Goal: Information Seeking & Learning: Learn about a topic

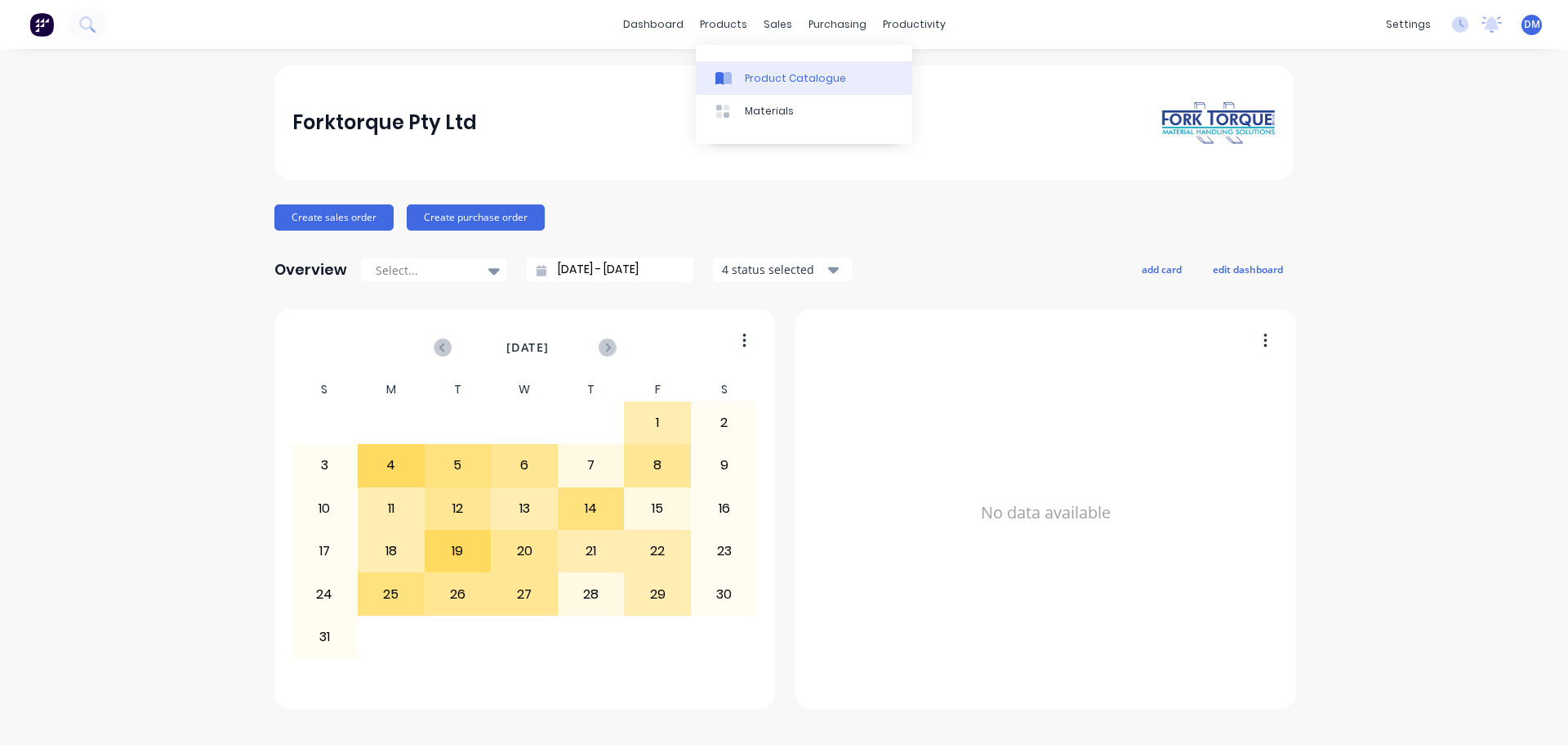
click at [756, 74] on div "Product Catalogue" at bounding box center [795, 78] width 101 height 15
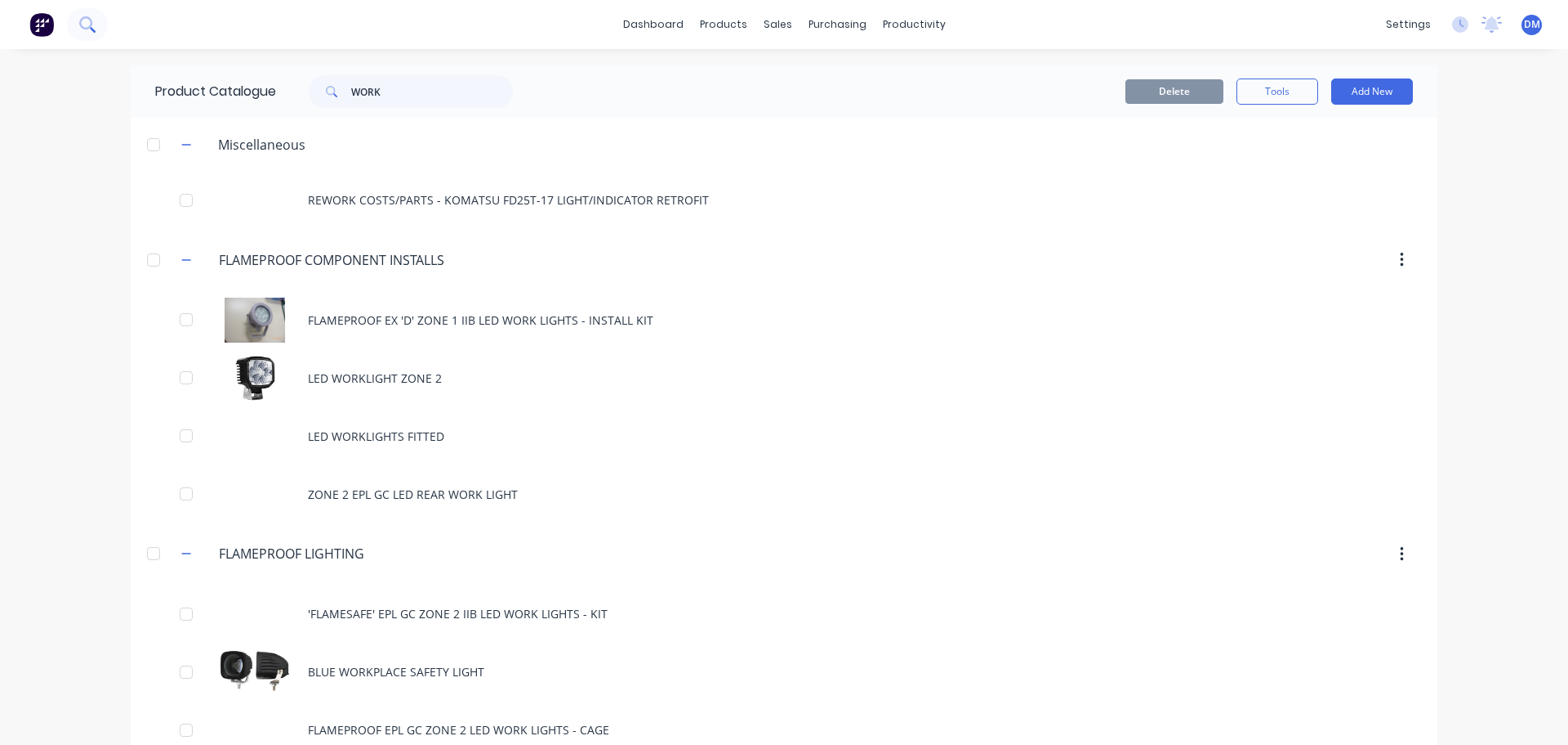
click at [71, 26] on button at bounding box center [88, 24] width 41 height 33
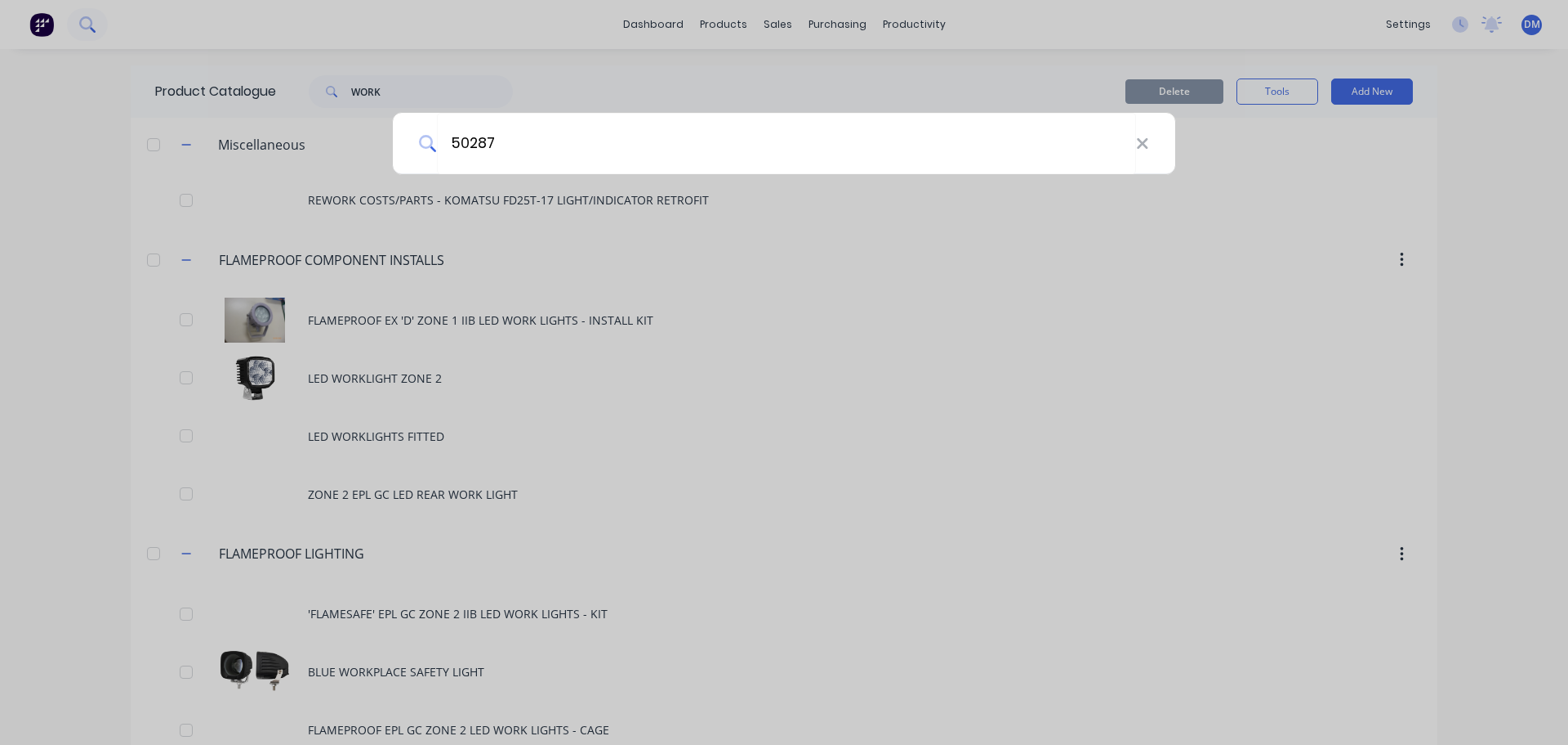
type input "50287"
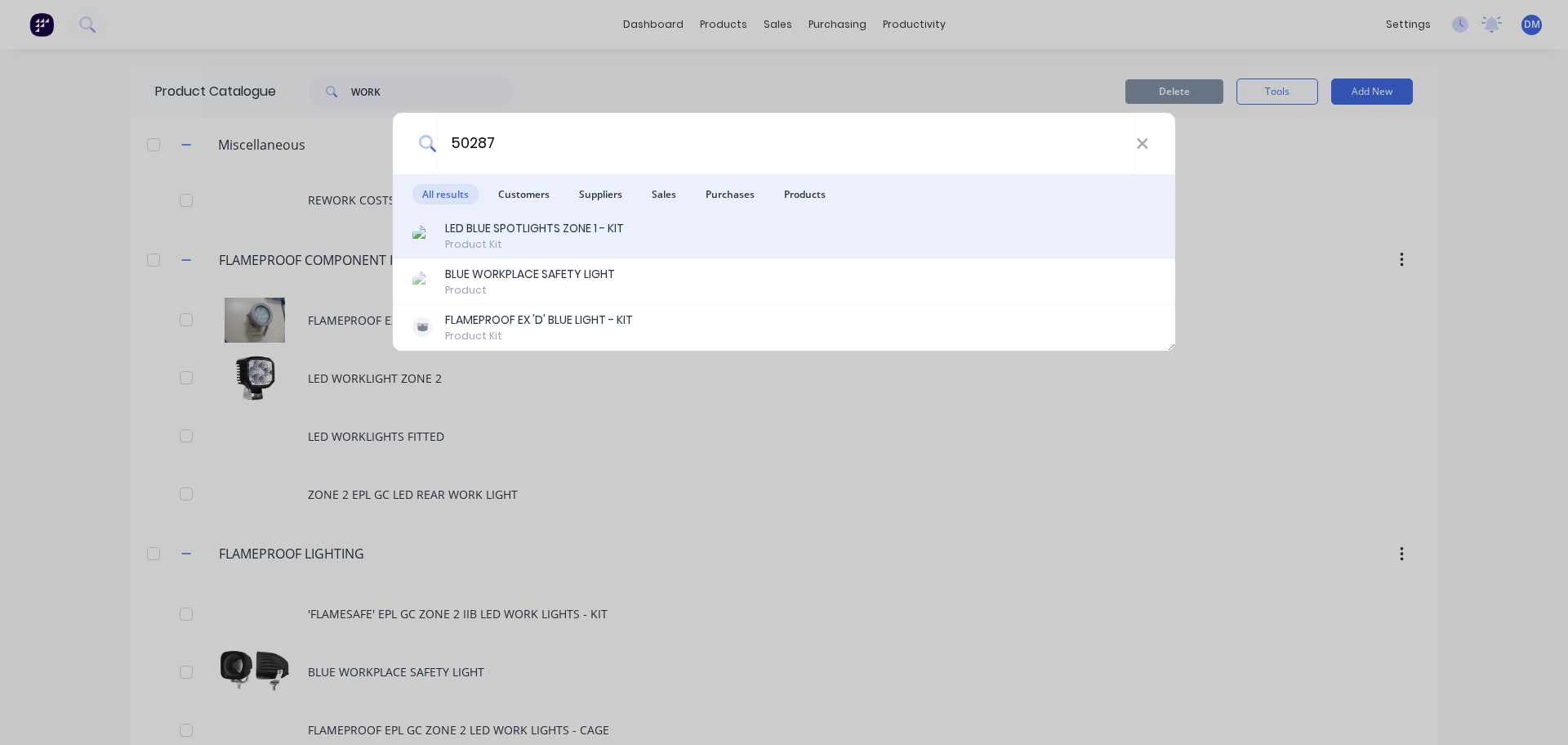
click at [513, 231] on div "LED BLUE SPOTLIGHTS ZONE 1 - KIT" at bounding box center [534, 229] width 179 height 18
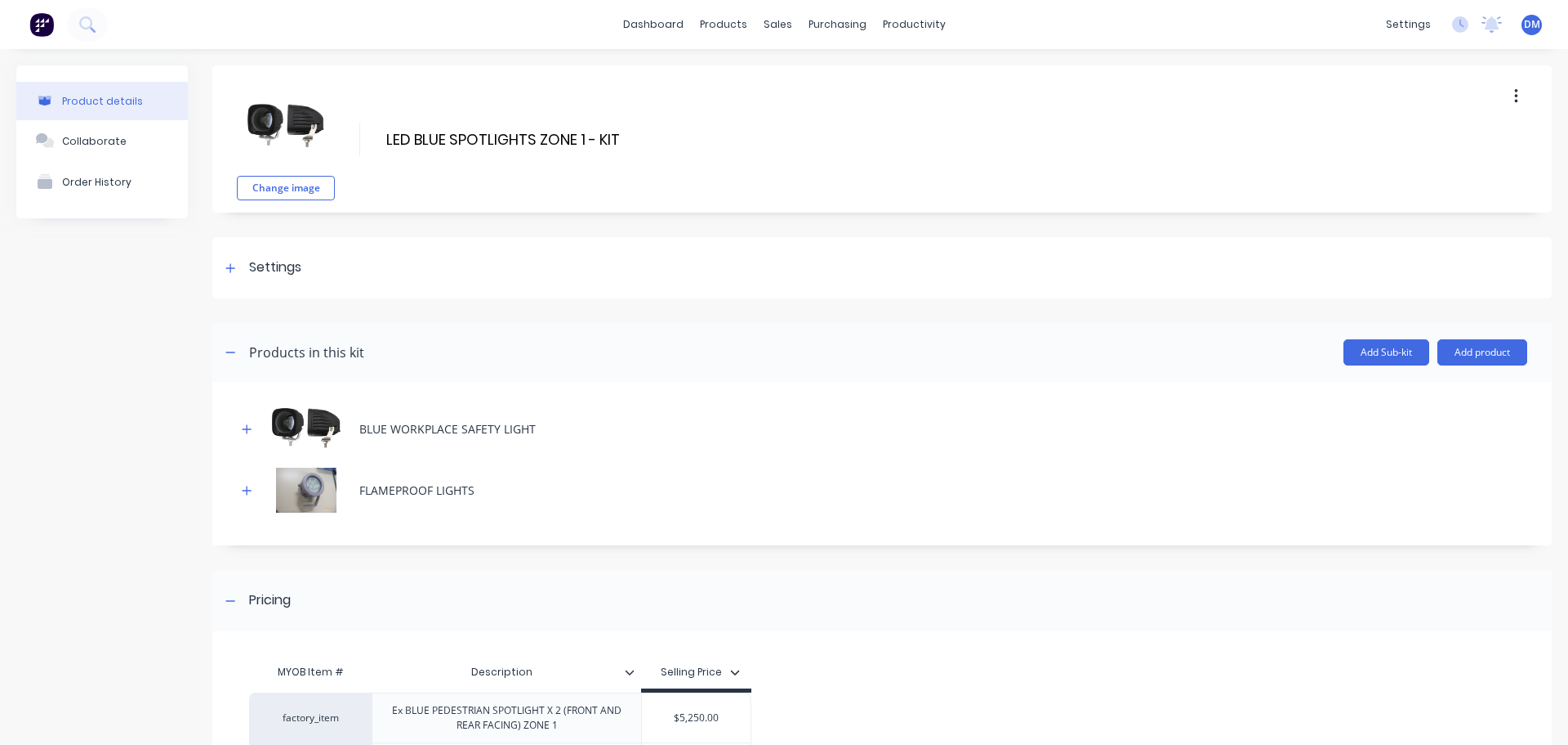
click at [28, 13] on button at bounding box center [41, 24] width 34 height 33
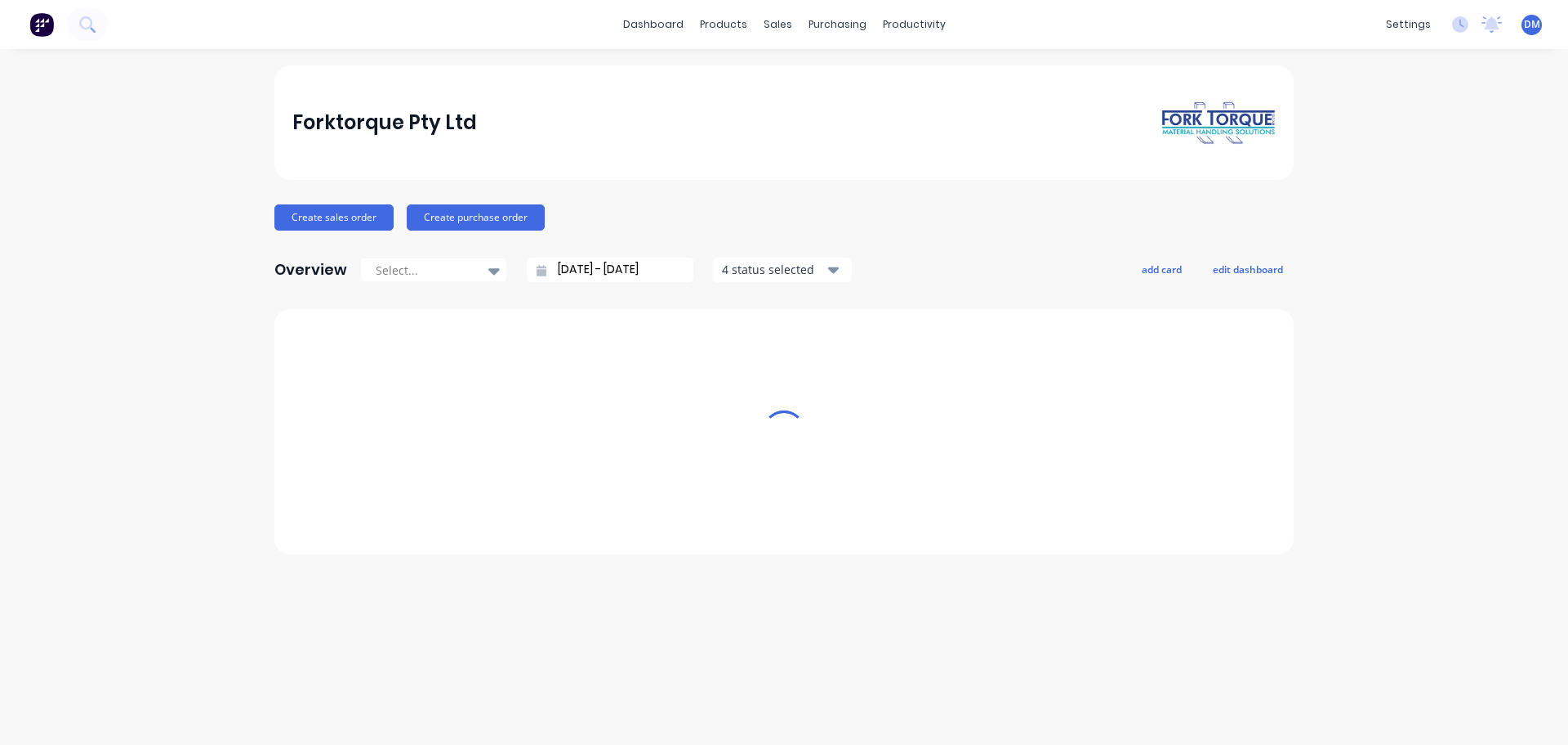
click at [33, 20] on img at bounding box center [41, 24] width 24 height 24
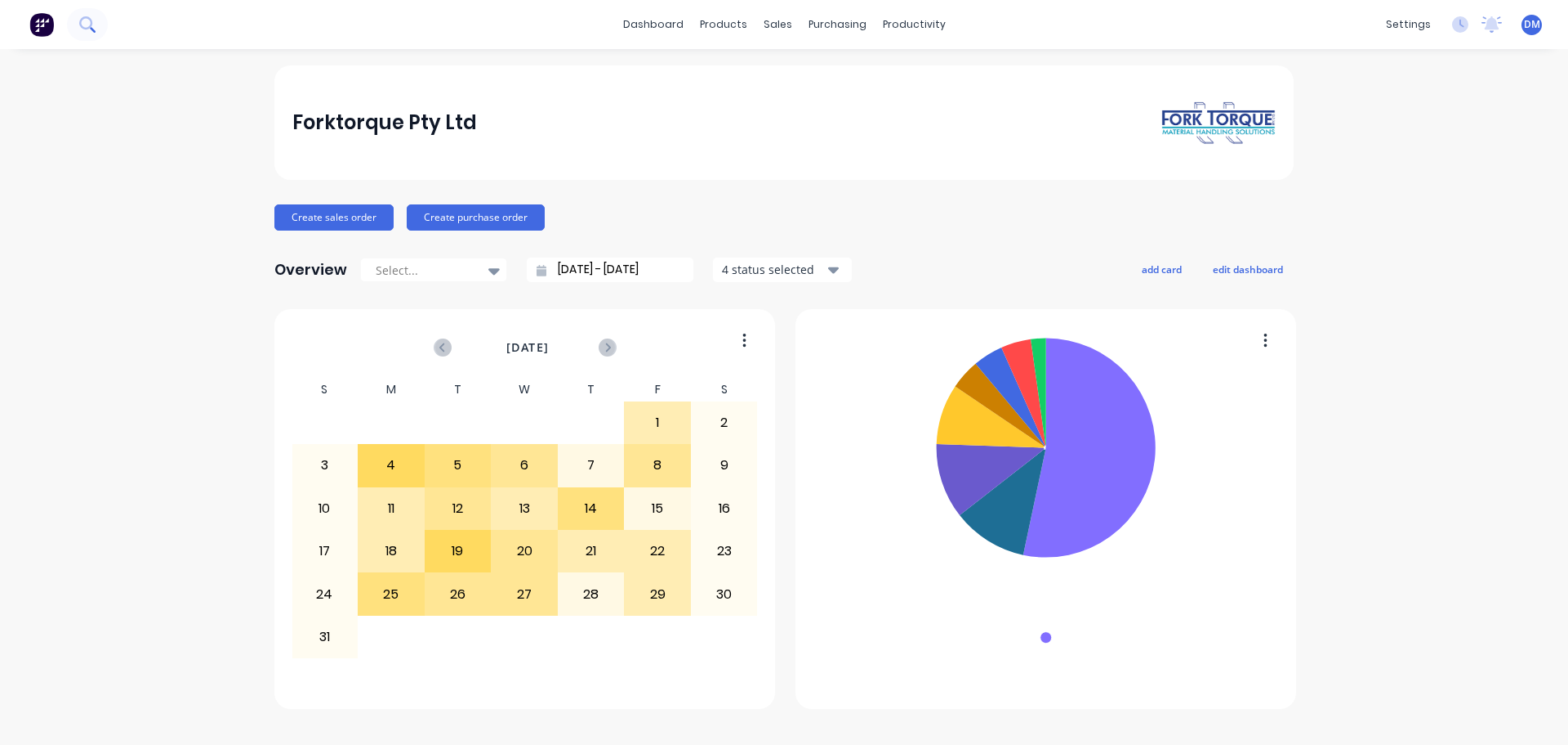
click at [83, 24] on icon at bounding box center [87, 24] width 16 height 16
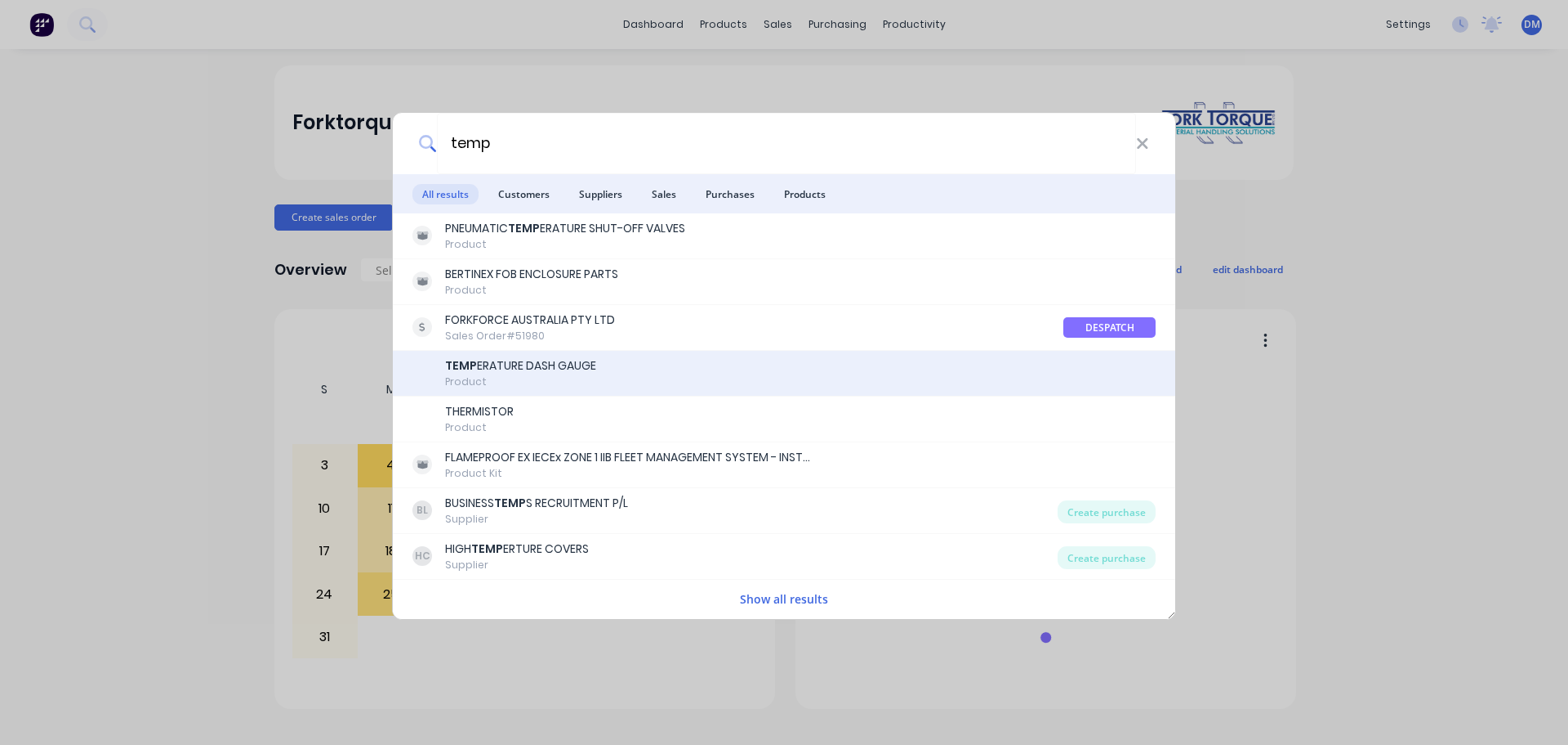
type input "temp"
click at [501, 369] on div "TEMP ERATURE DASH GAUGE" at bounding box center [520, 366] width 151 height 18
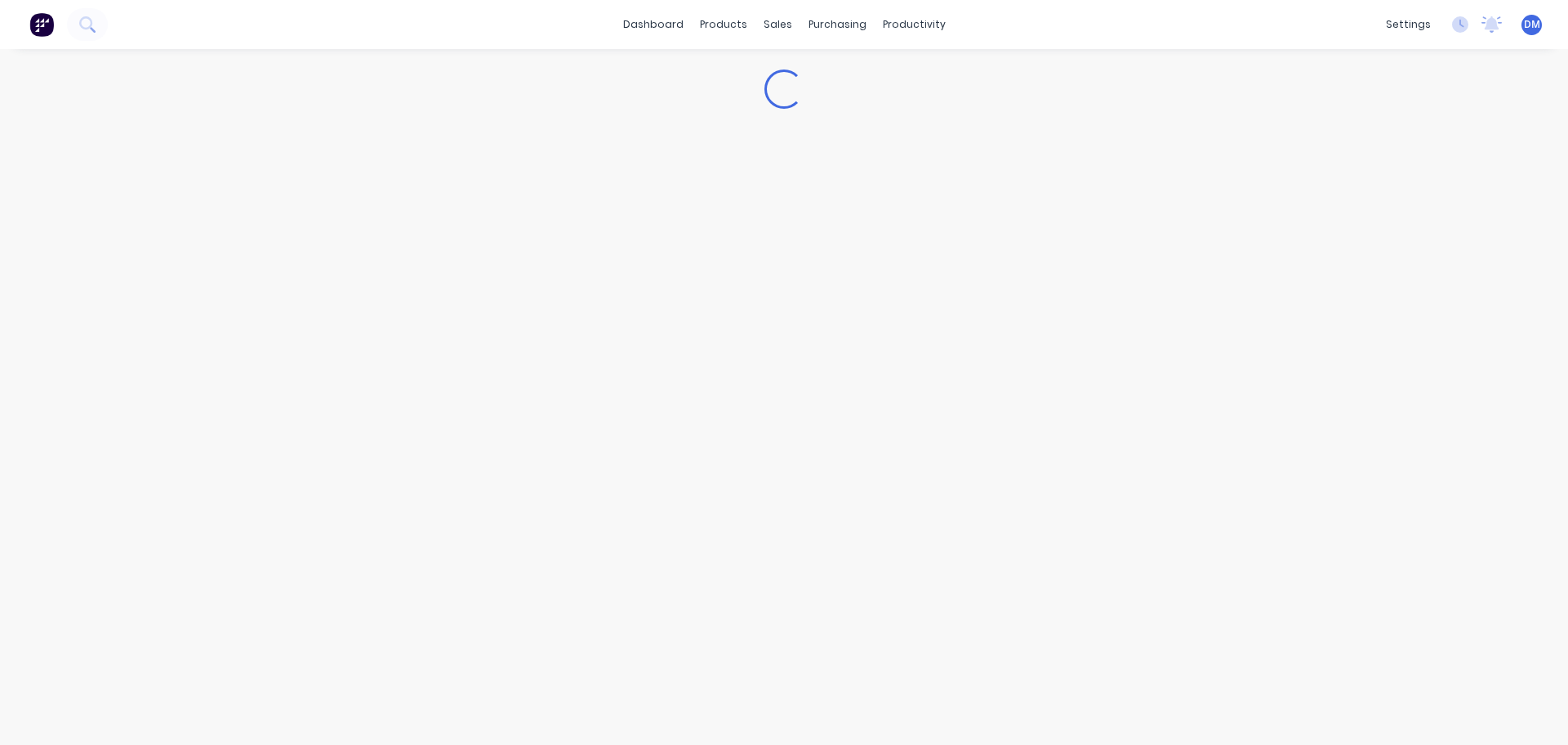
type textarea "x"
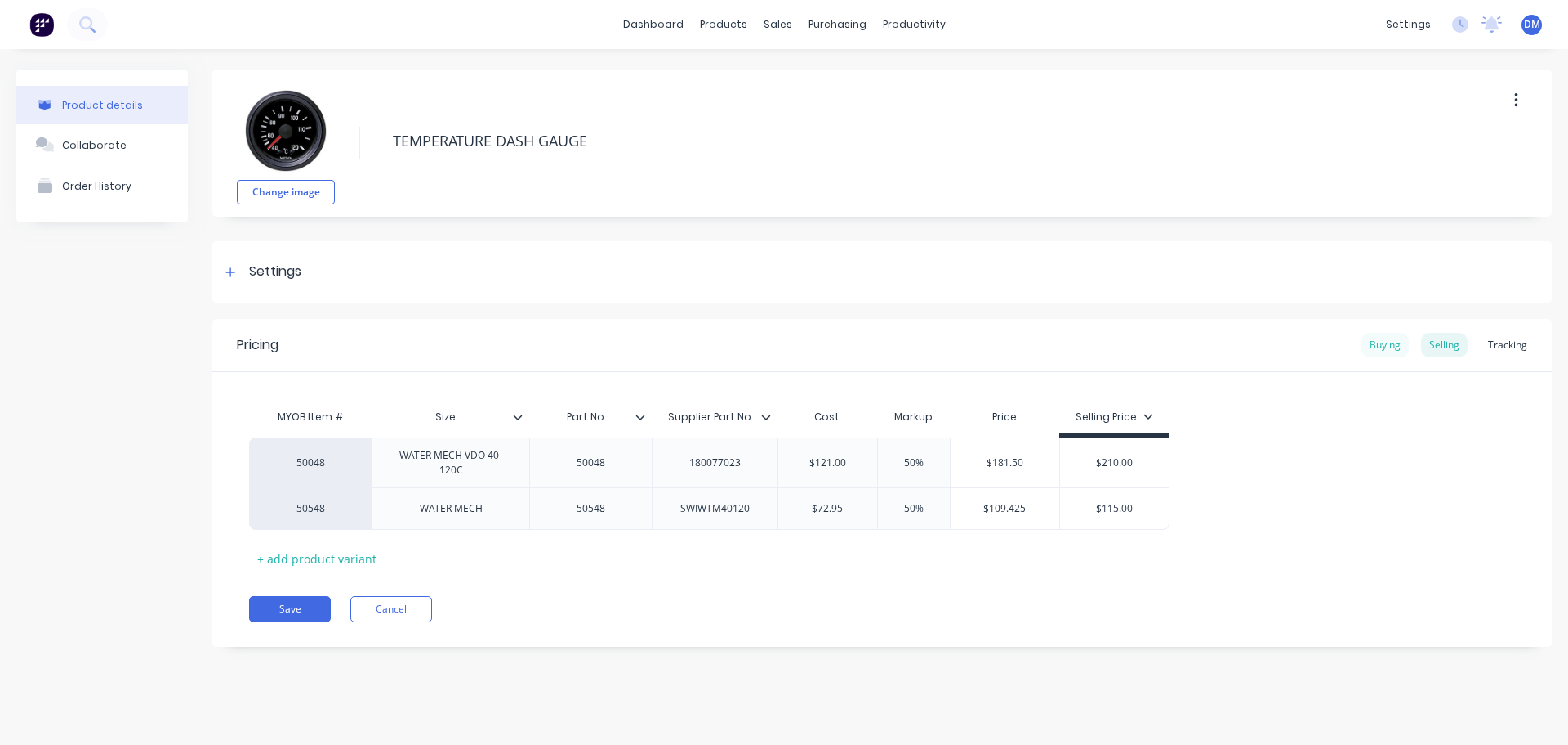
click at [1388, 345] on div "Buying" at bounding box center [1385, 345] width 48 height 24
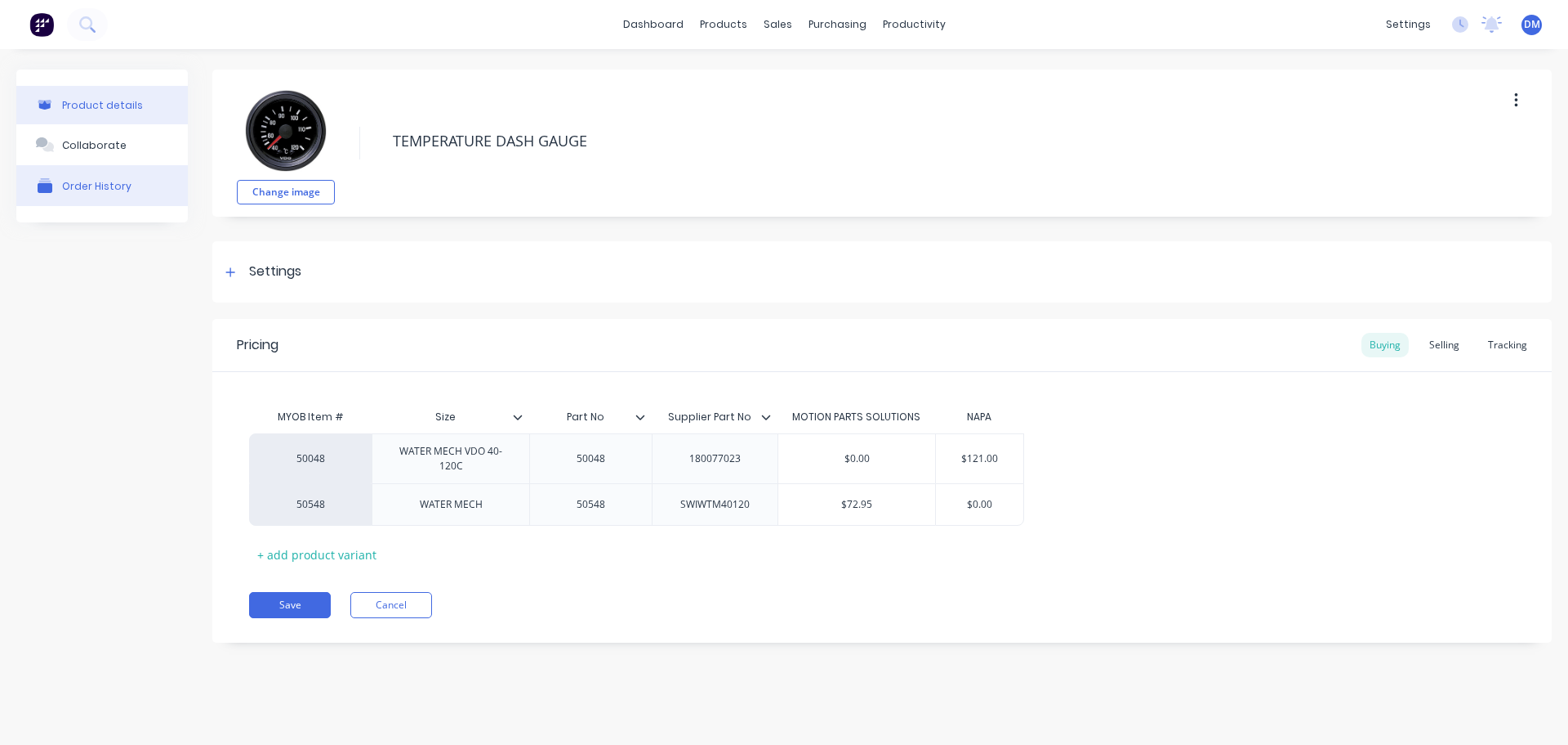
click at [51, 200] on button "Order History" at bounding box center [102, 186] width 171 height 41
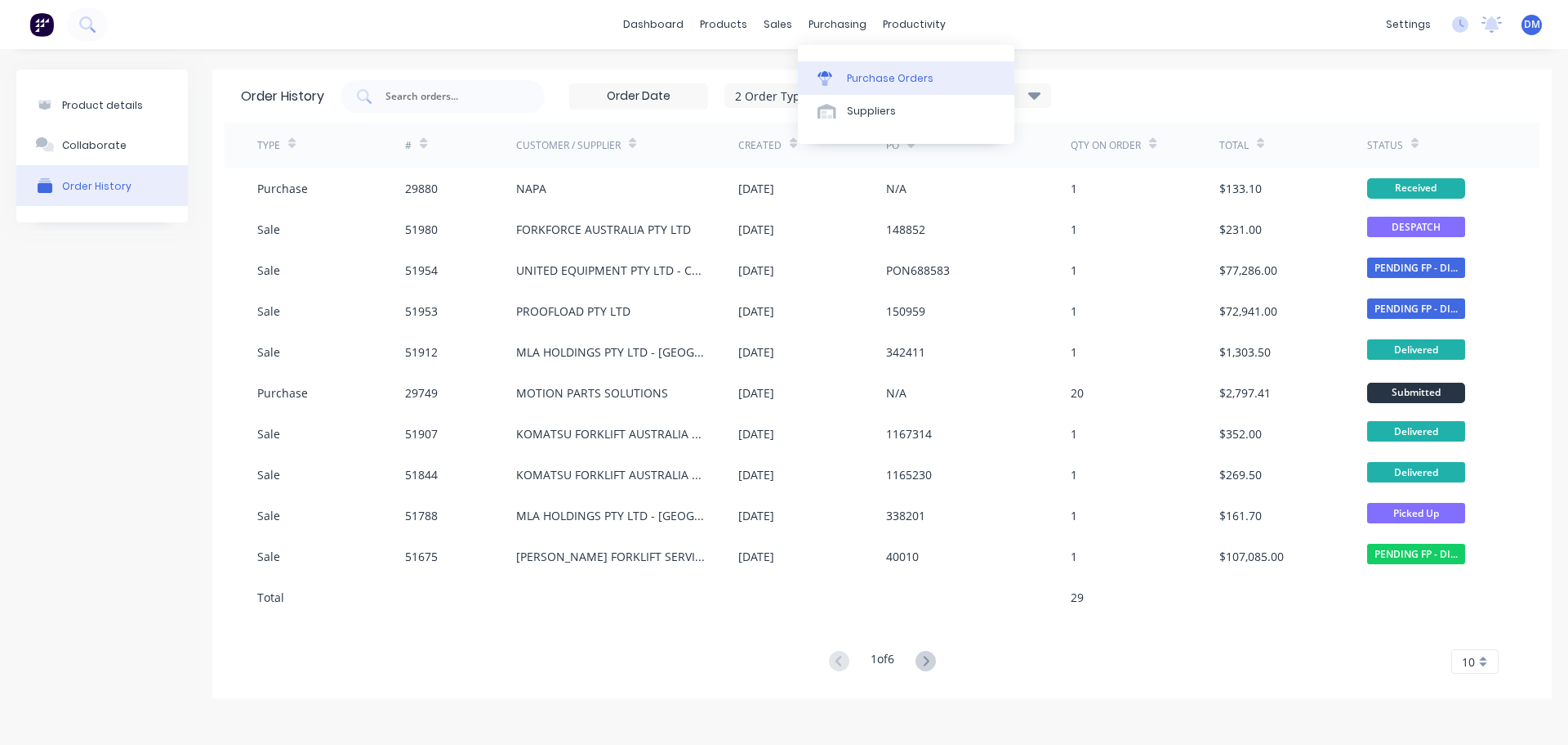
click at [875, 69] on link "Purchase Orders" at bounding box center [906, 78] width 216 height 33
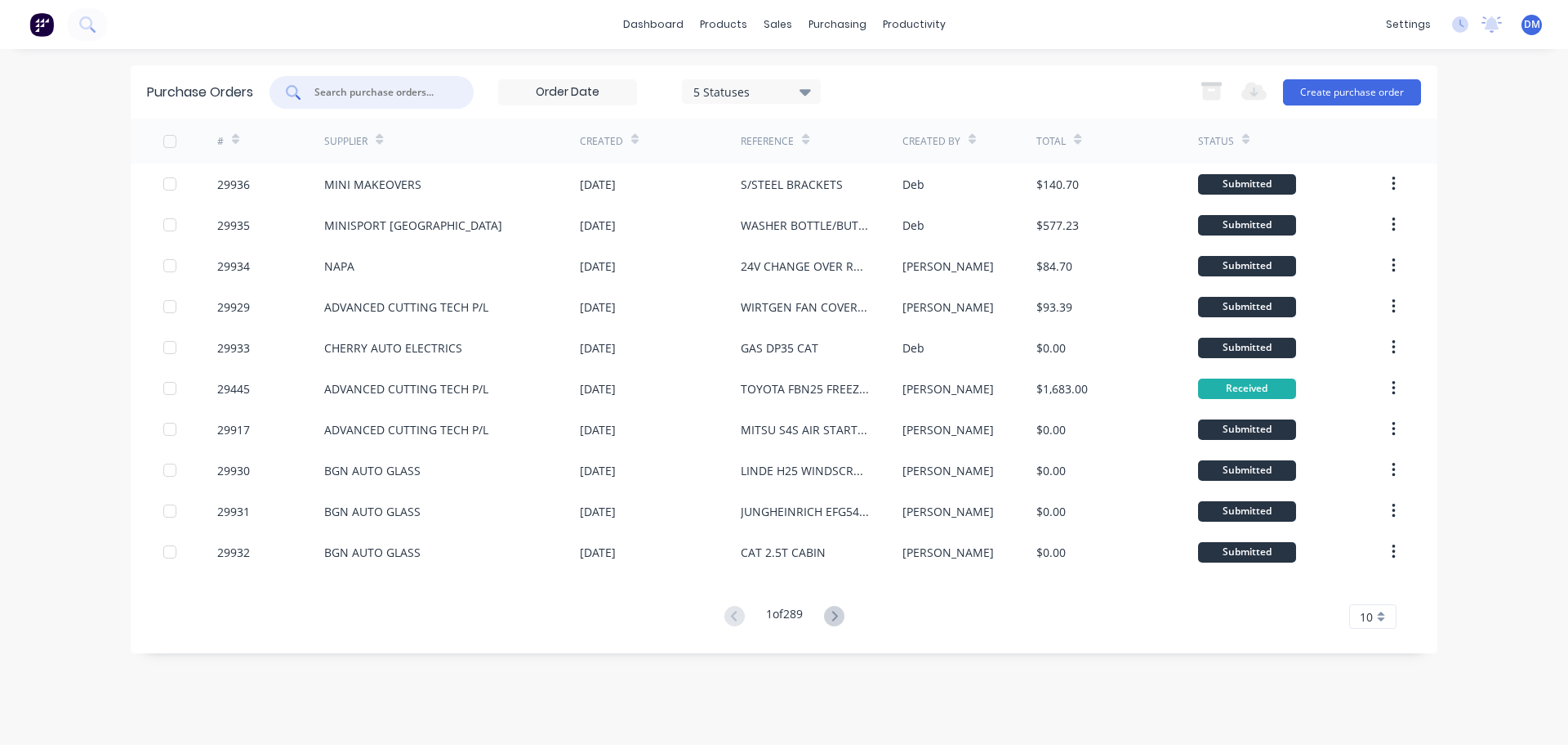
click at [392, 96] on input "text" at bounding box center [380, 92] width 135 height 17
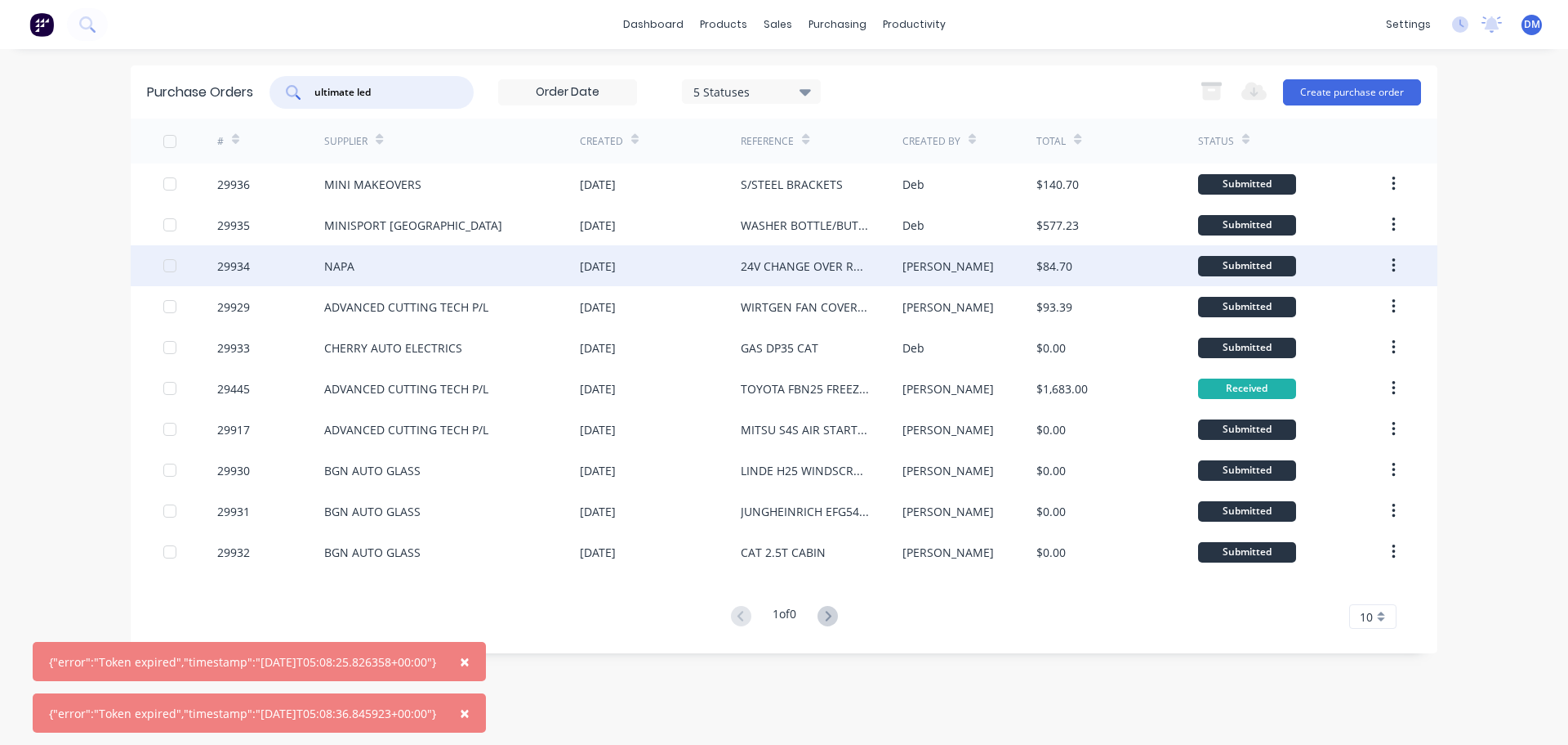
type input "ultimate led"
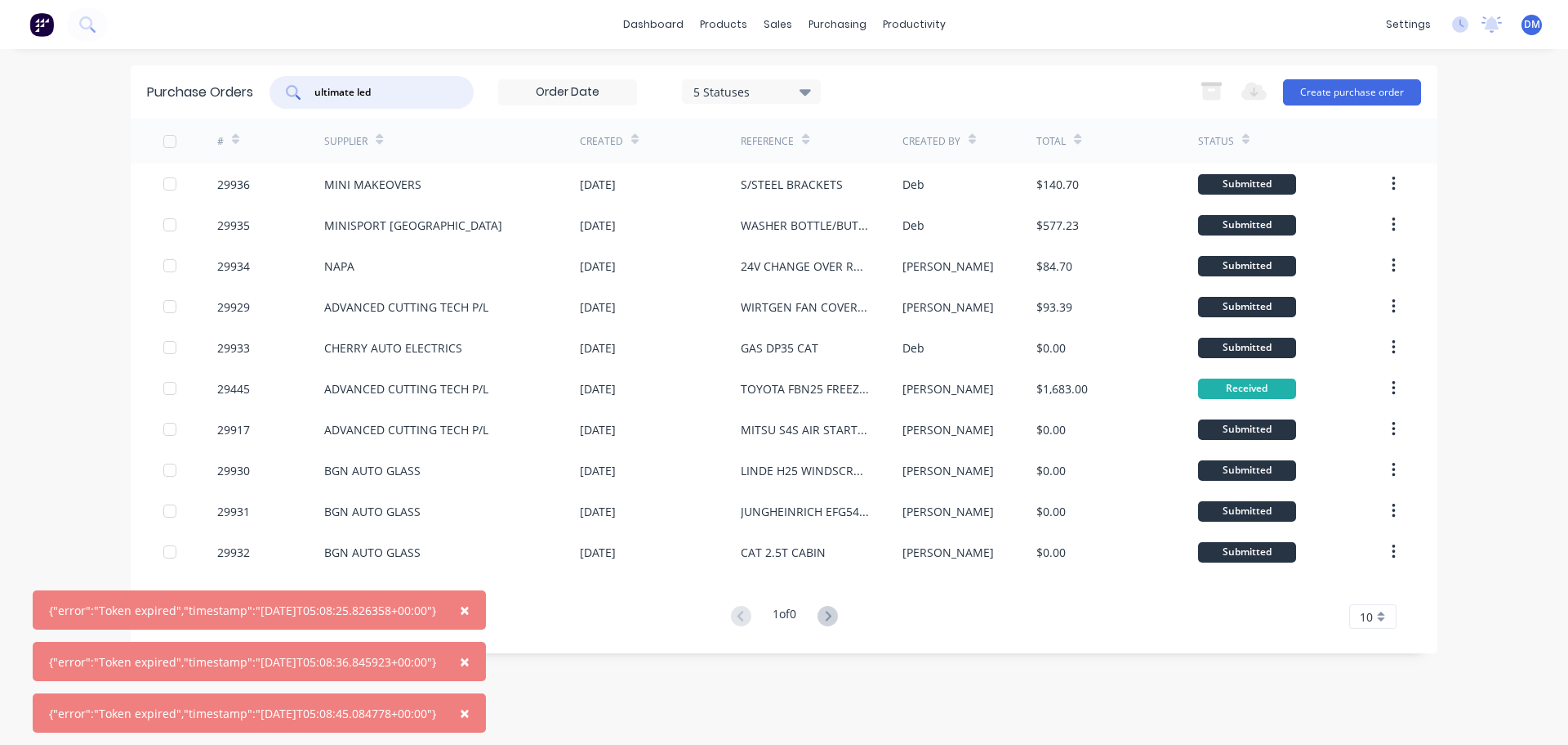
click at [470, 609] on span "×" at bounding box center [465, 610] width 10 height 23
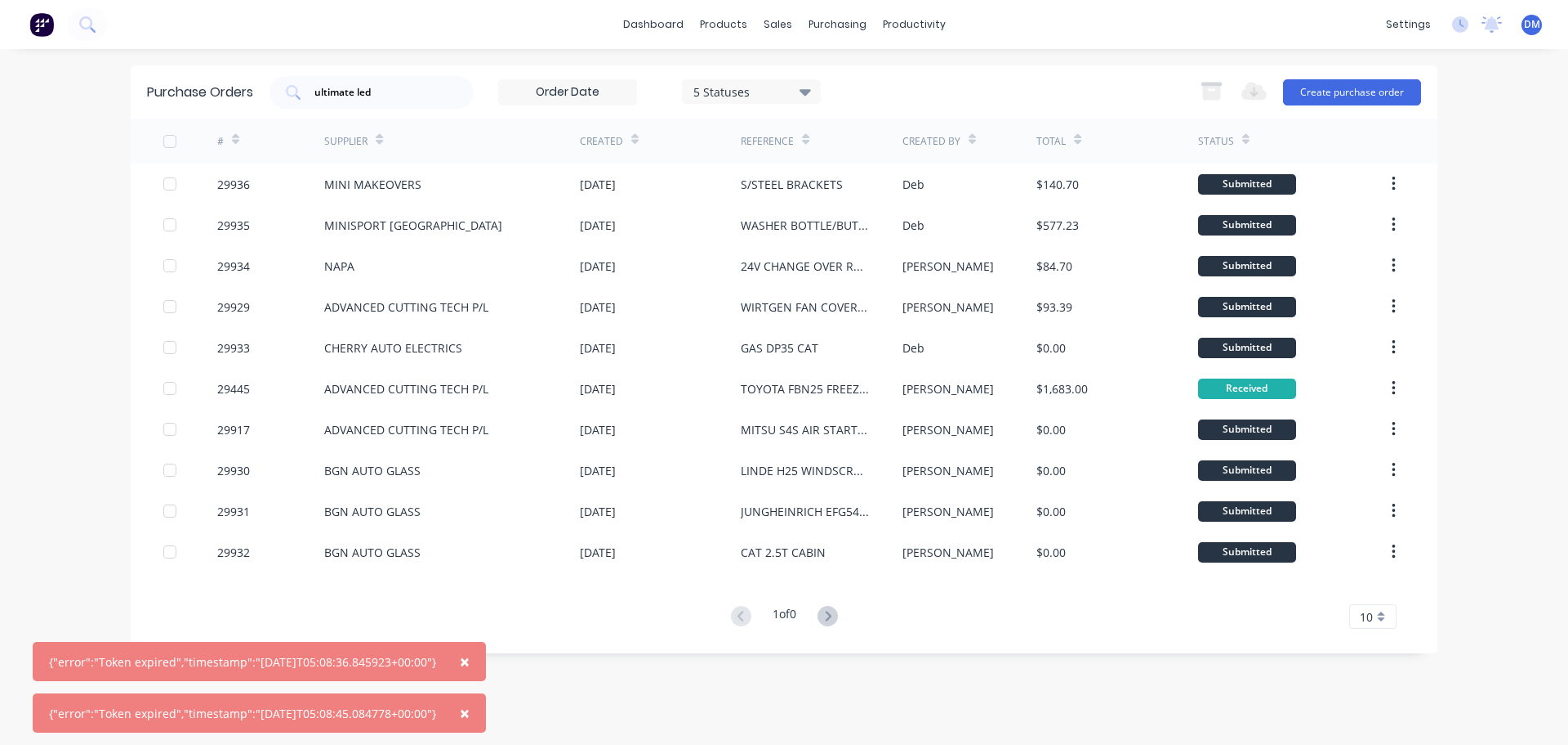
click at [470, 660] on span "×" at bounding box center [465, 661] width 10 height 23
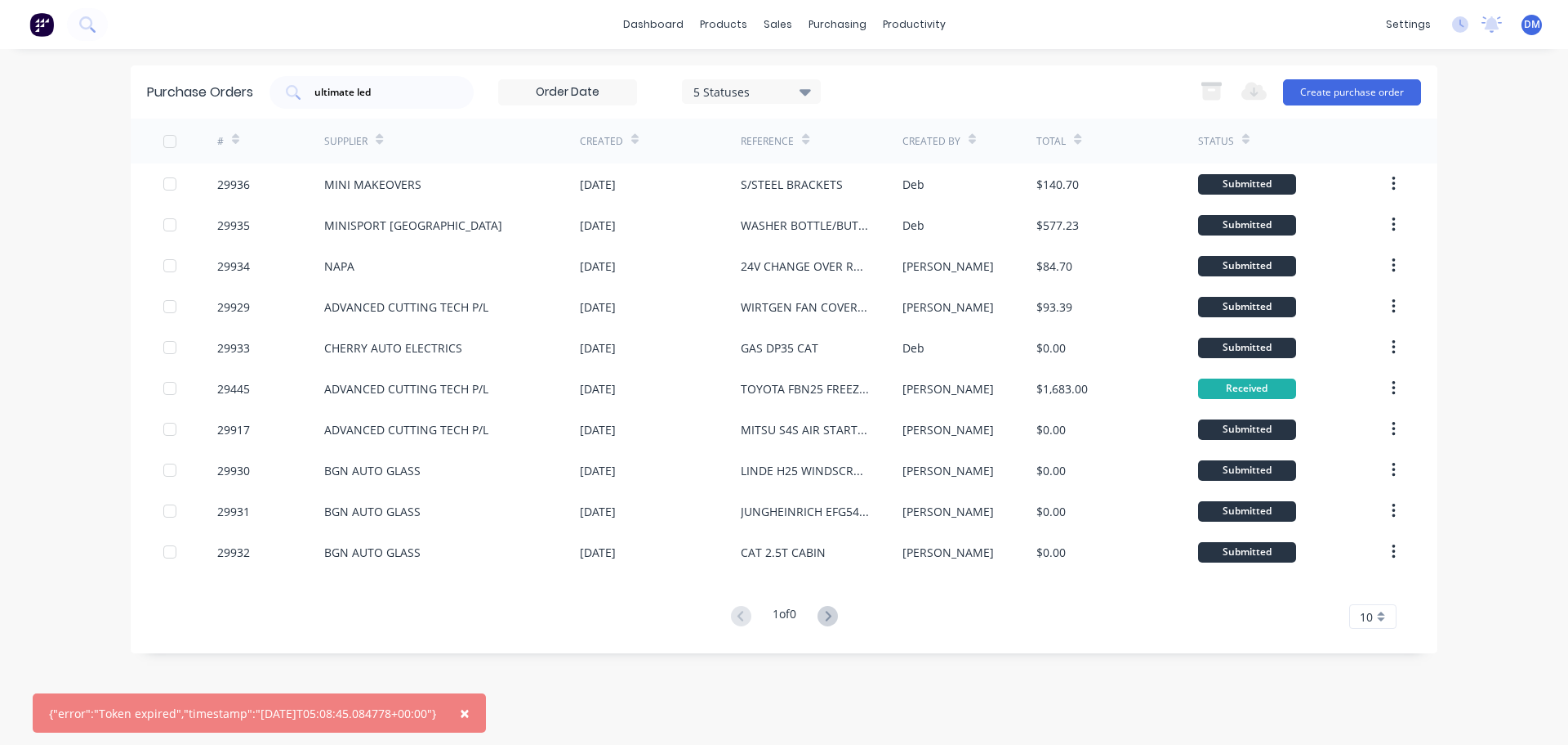
click at [470, 715] on span "×" at bounding box center [465, 713] width 10 height 23
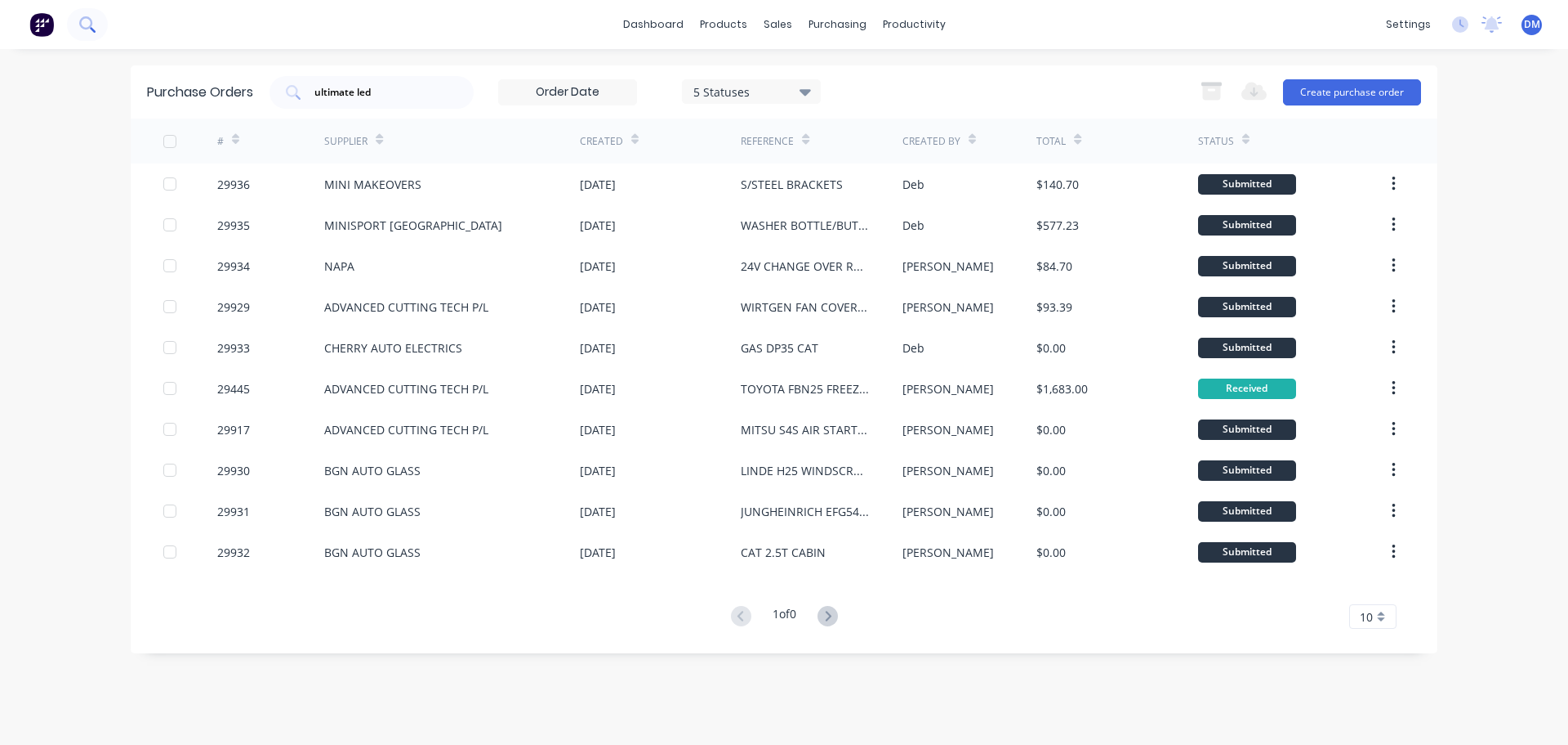
click at [83, 18] on icon at bounding box center [85, 22] width 13 height 13
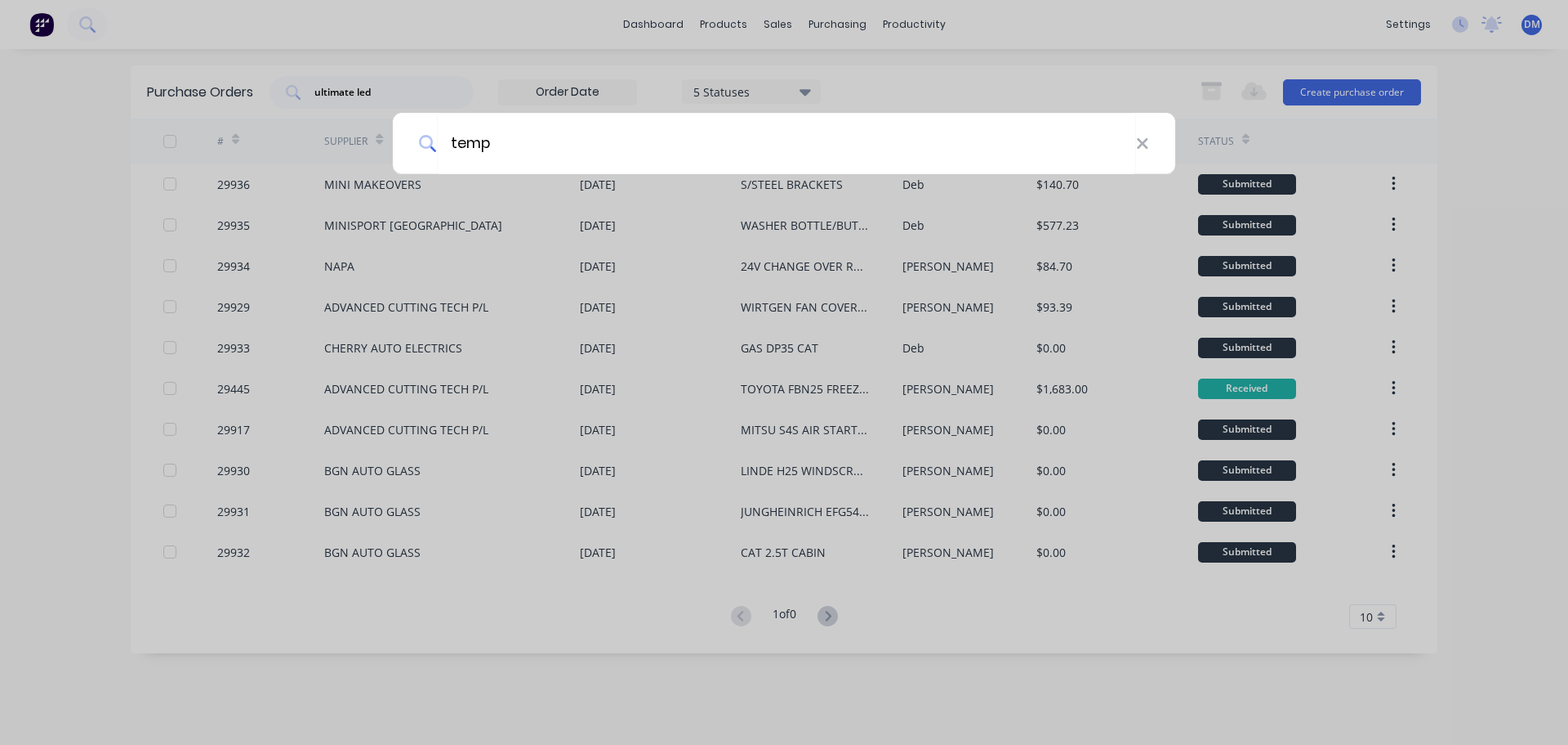
type input "temp"
click at [511, 147] on input "temp" at bounding box center [786, 143] width 699 height 61
drag, startPoint x: 1145, startPoint y: 136, endPoint x: 1117, endPoint y: 146, distance: 29.7
click at [1145, 137] on icon at bounding box center [1142, 143] width 13 height 18
click at [48, 17] on div at bounding box center [784, 372] width 1568 height 745
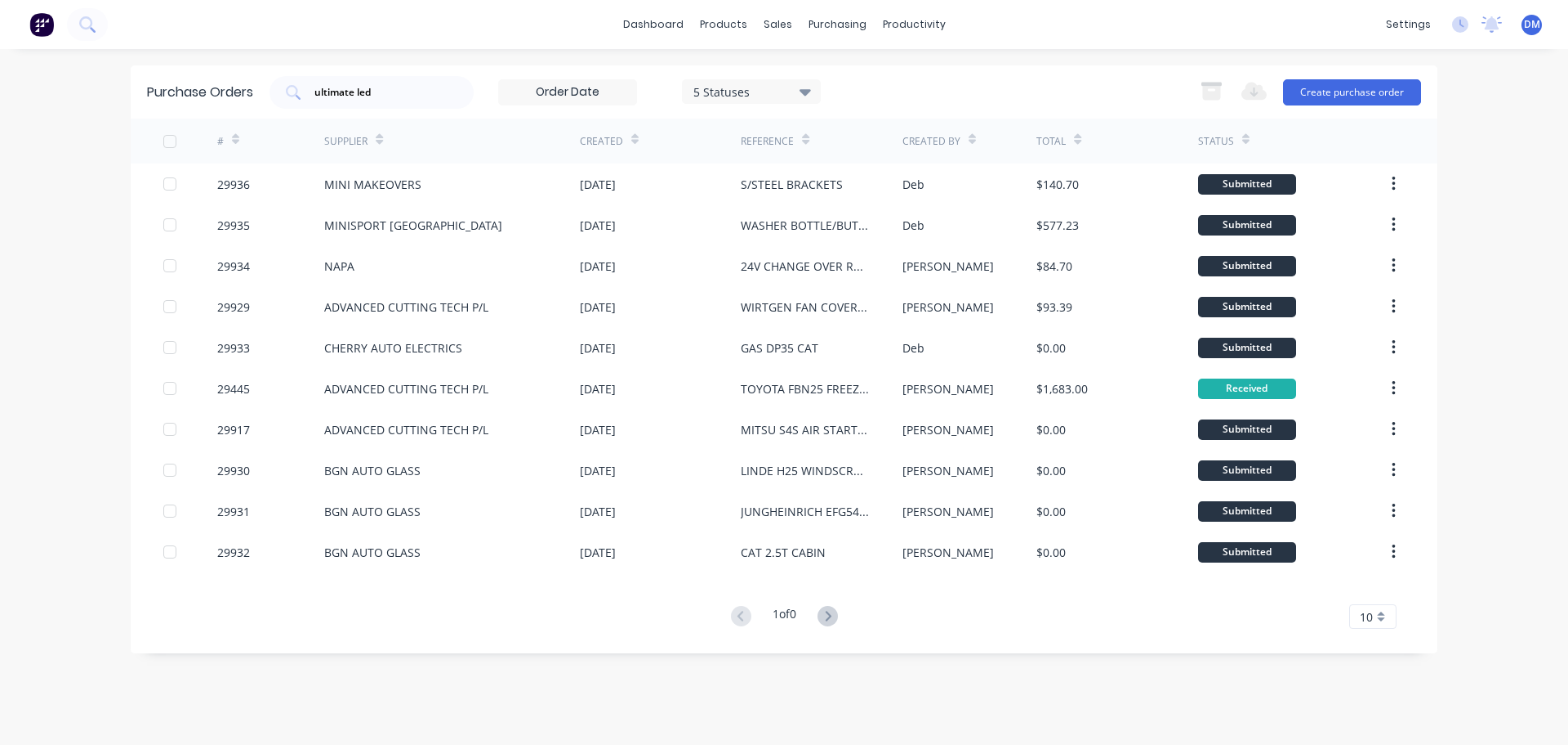
click at [37, 23] on img at bounding box center [41, 24] width 24 height 24
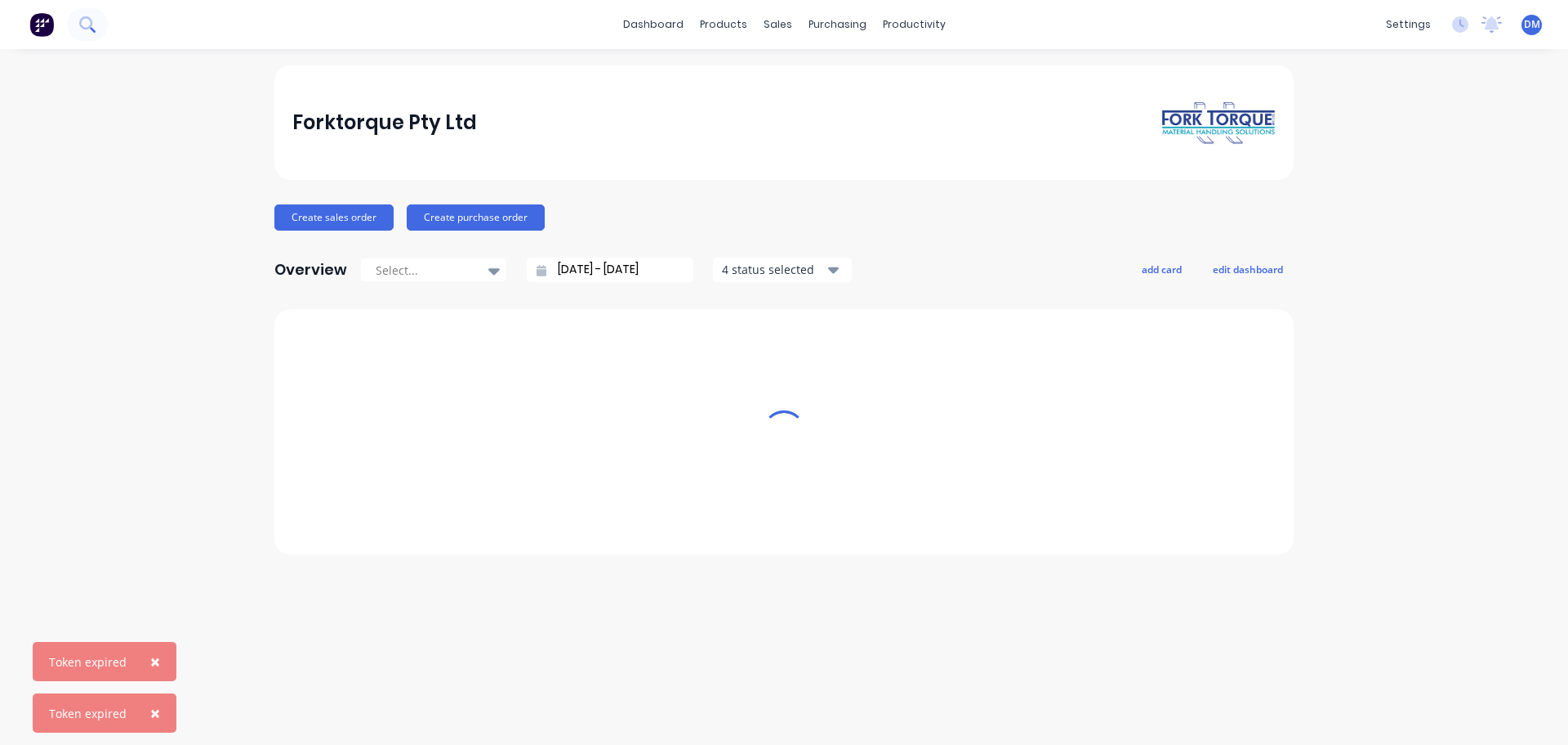
click at [84, 24] on icon at bounding box center [87, 24] width 16 height 16
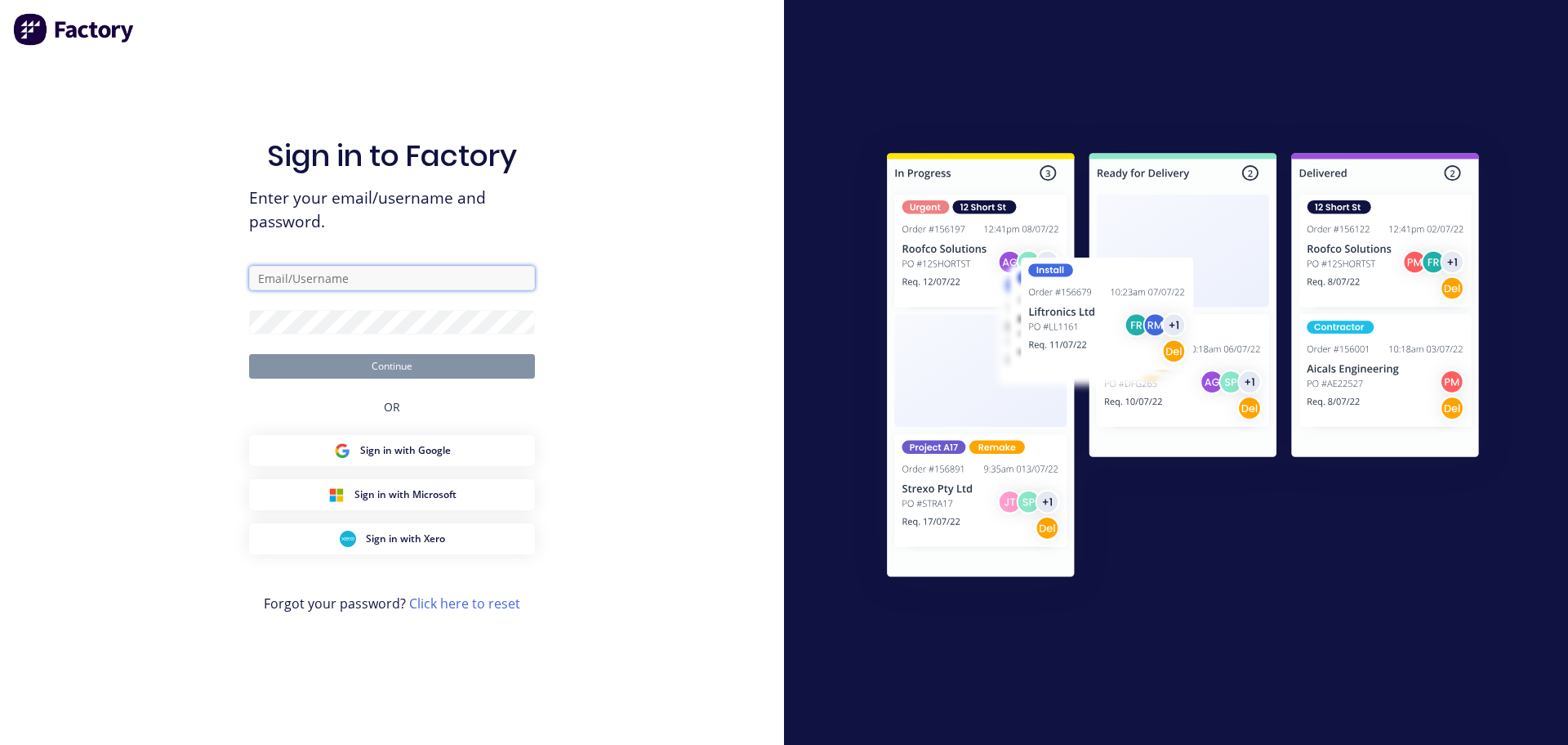
type input "[EMAIL_ADDRESS][DOMAIN_NAME]"
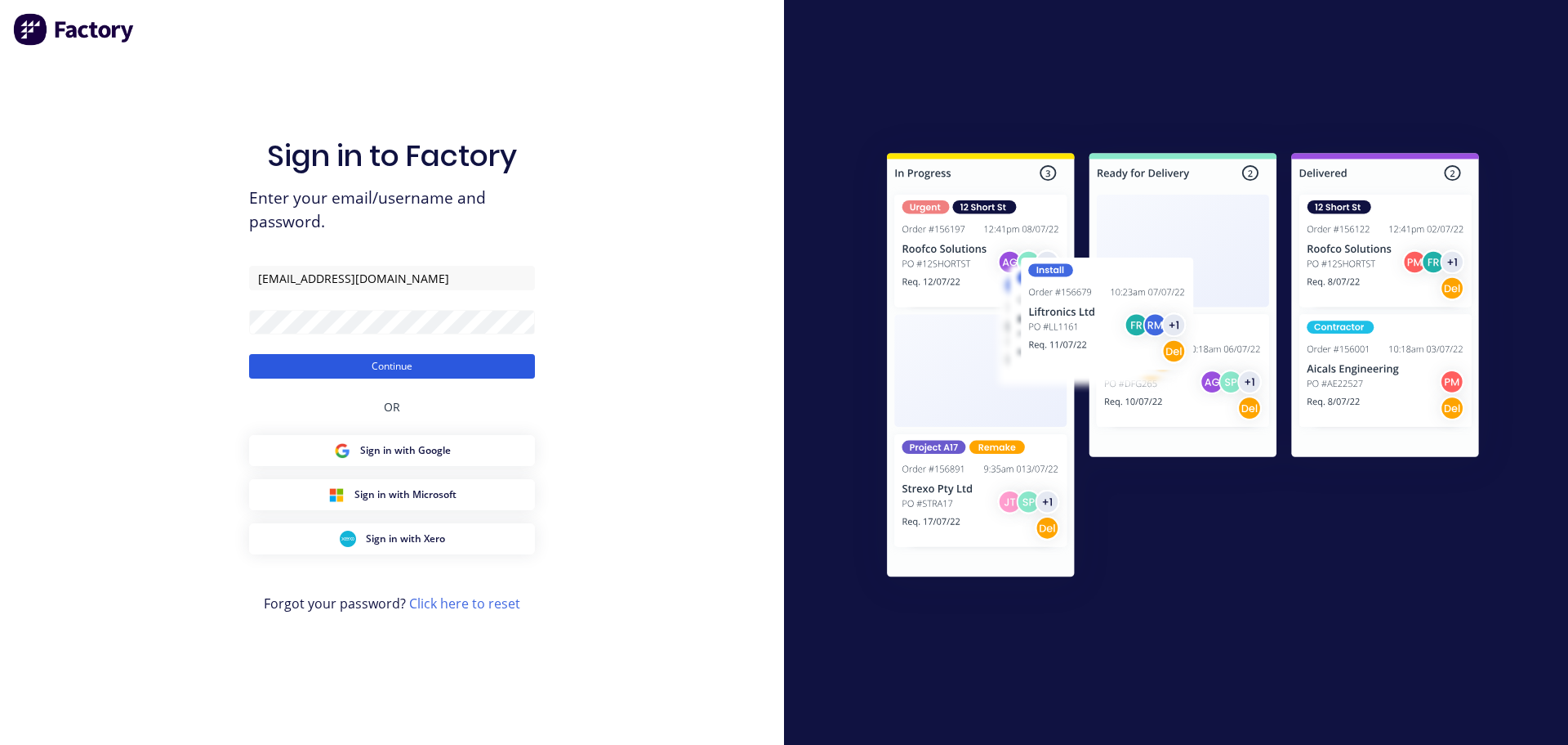
click at [413, 358] on button "Continue" at bounding box center [392, 365] width 286 height 24
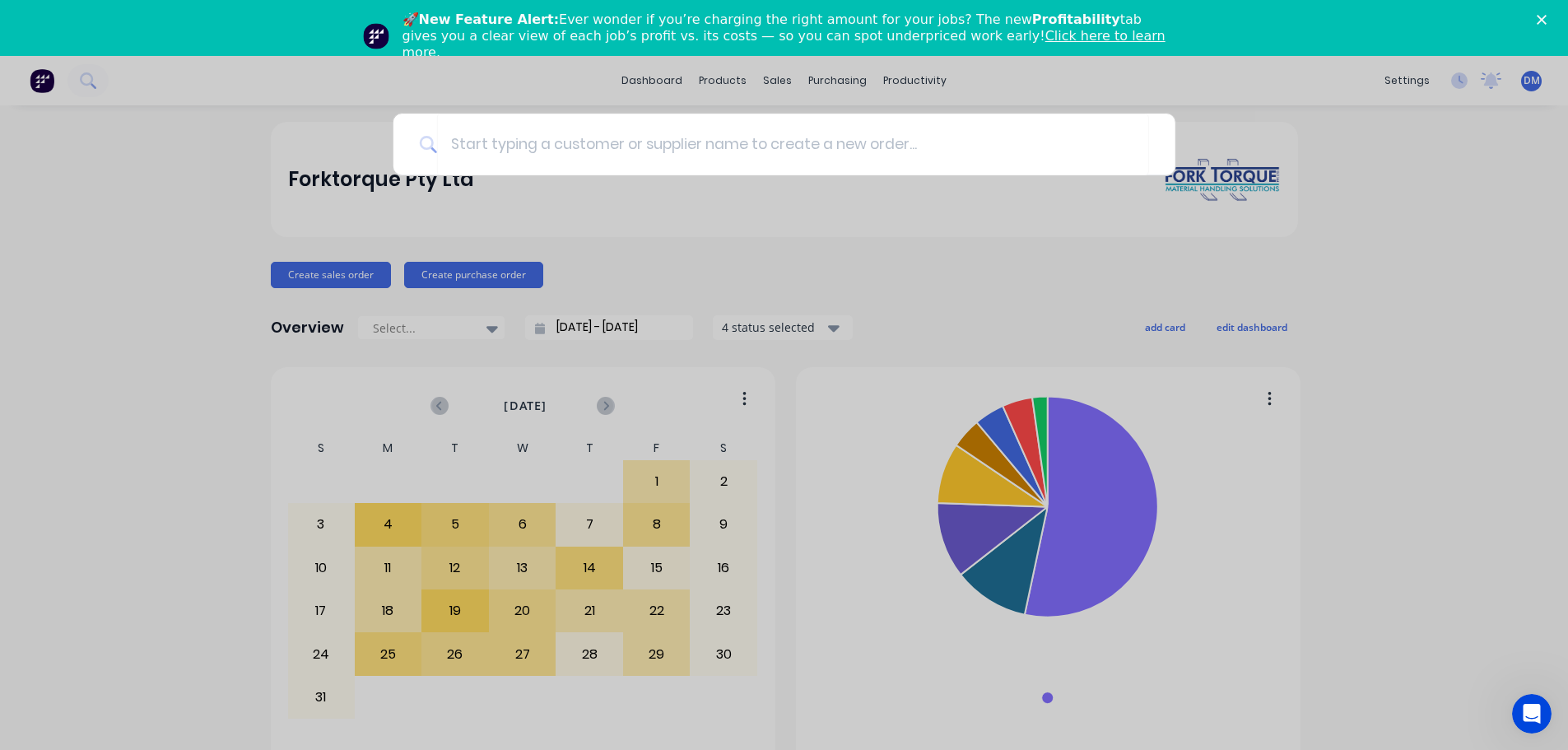
click at [33, 77] on div at bounding box center [784, 375] width 1568 height 750
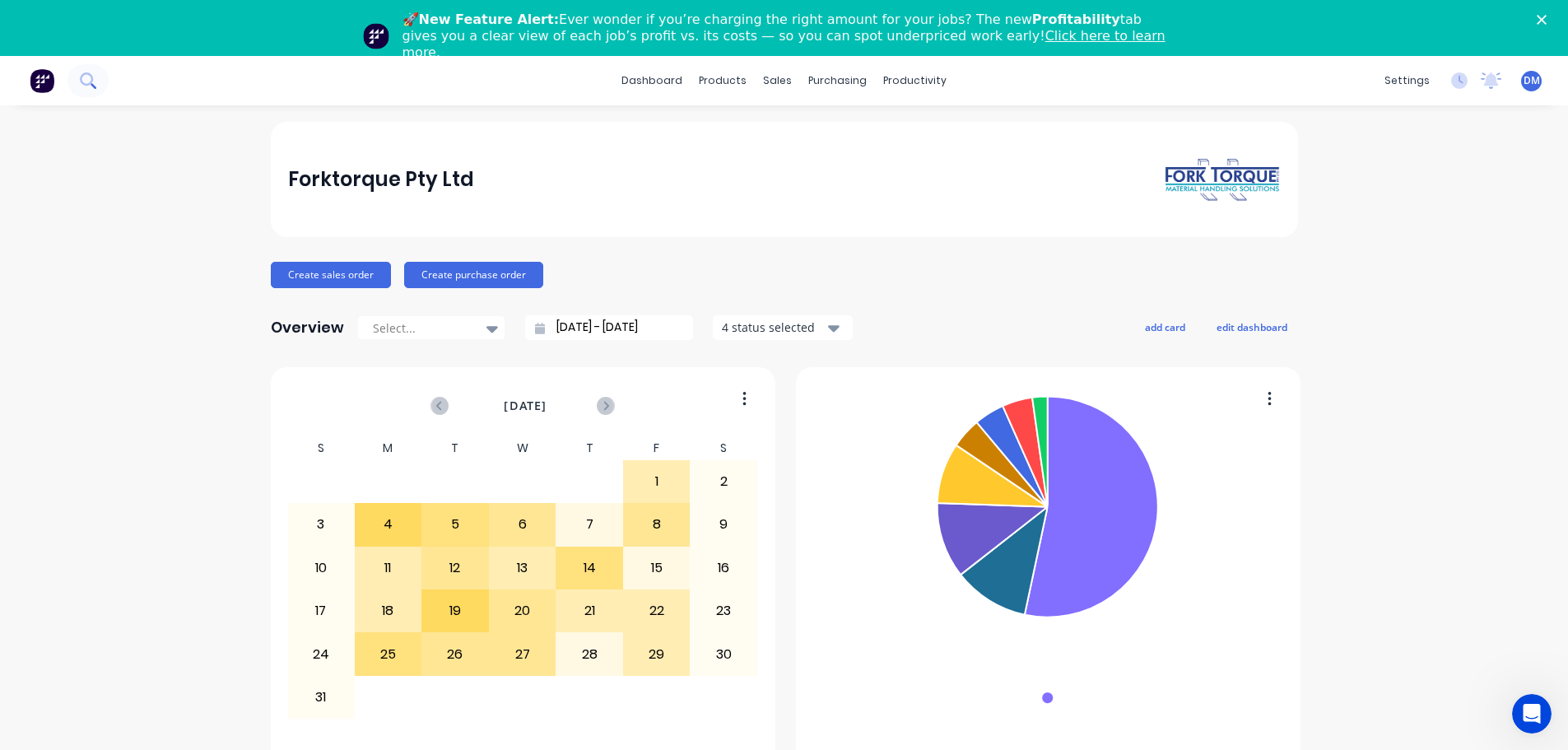
click at [84, 81] on icon at bounding box center [87, 80] width 16 height 16
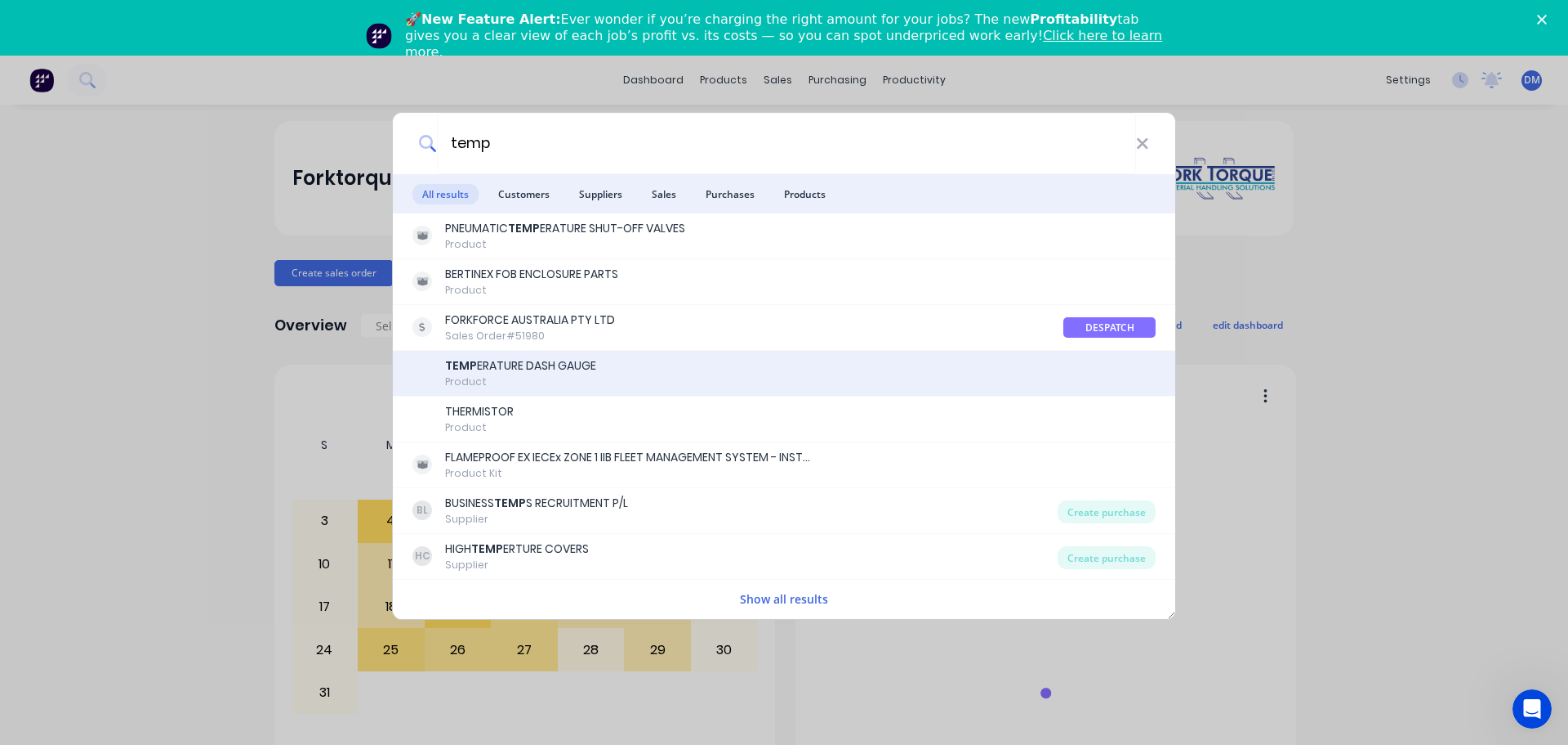
type input "temp"
click at [571, 367] on div "TEMP ERATURE DASH GAUGE" at bounding box center [520, 366] width 151 height 18
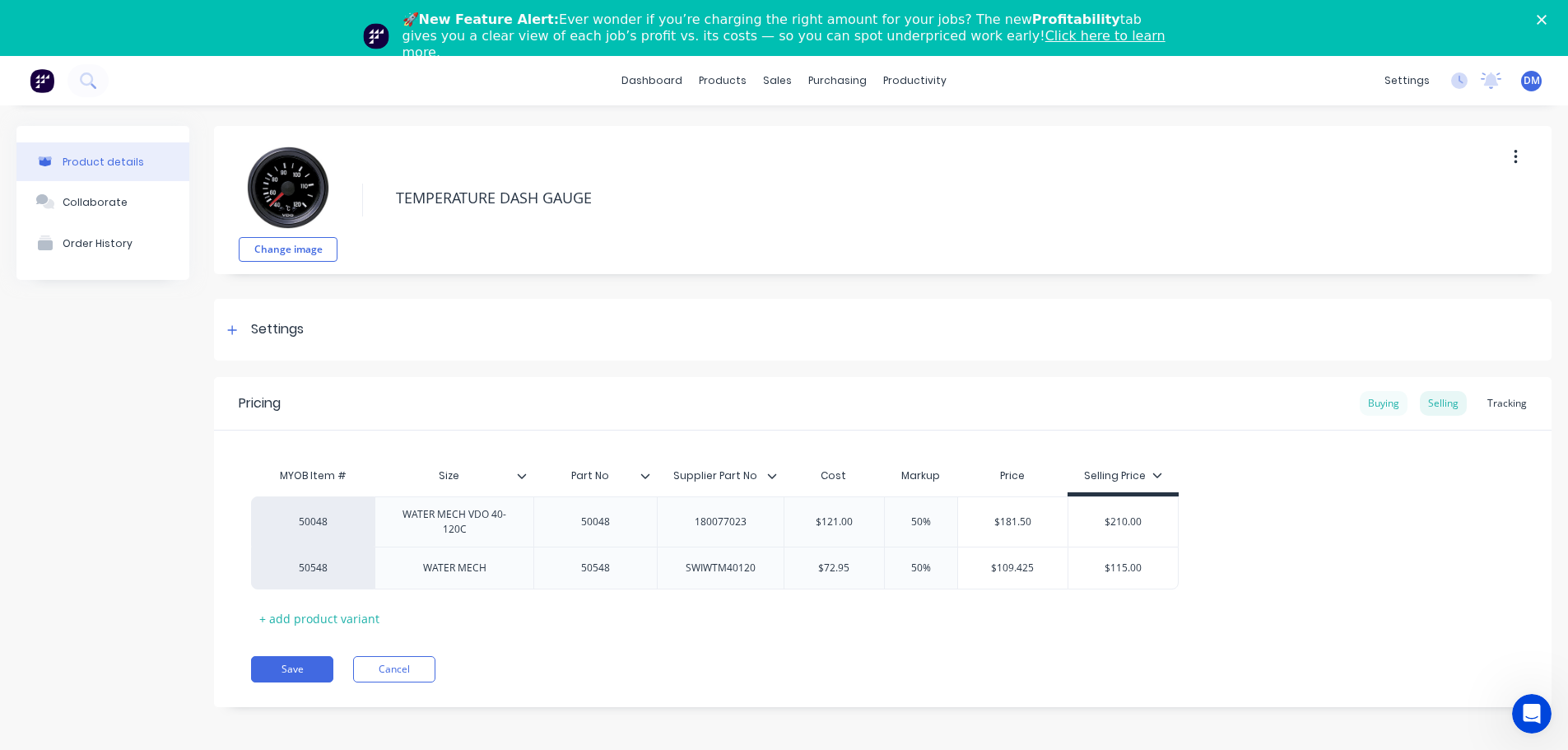
click at [1375, 401] on div "Buying" at bounding box center [1384, 403] width 48 height 25
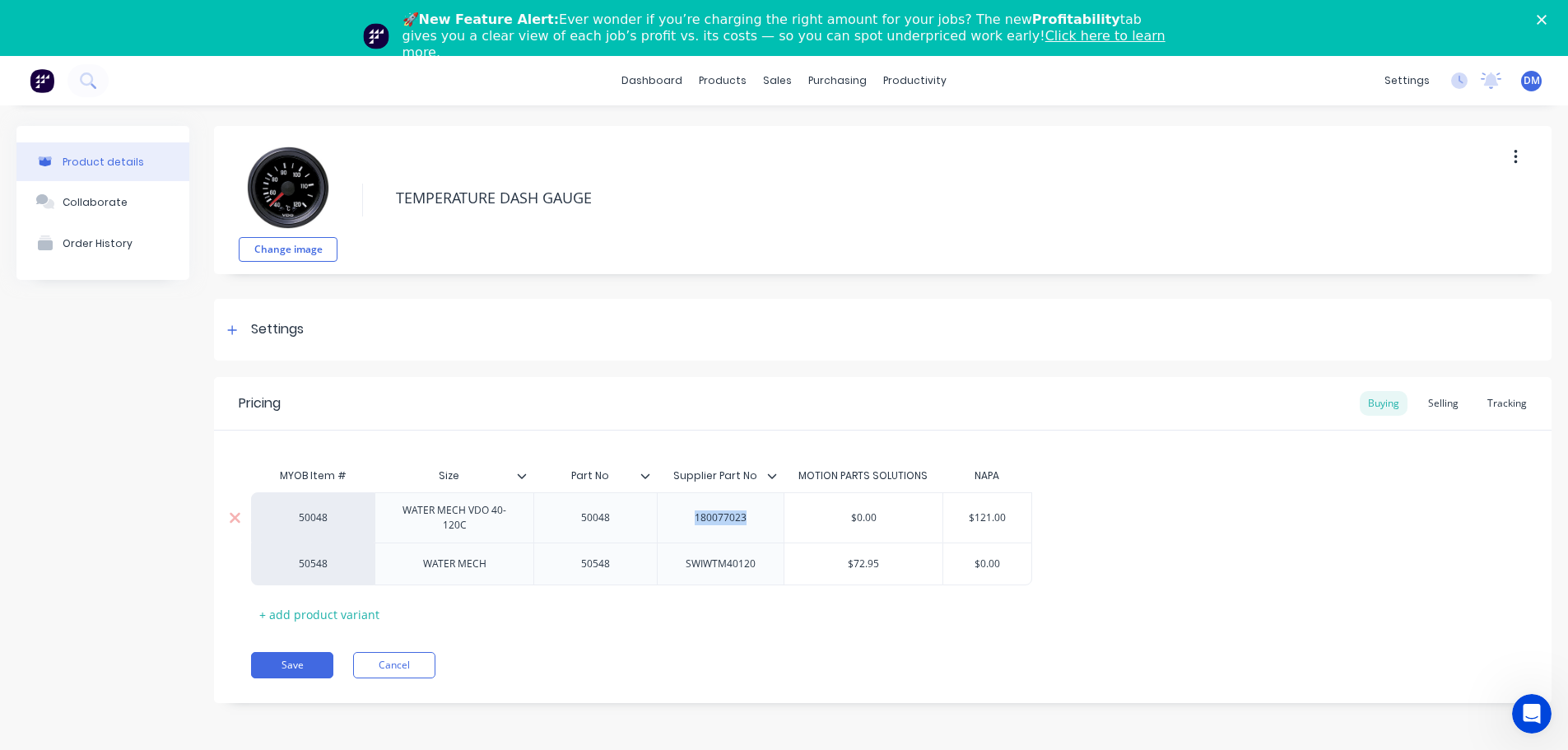
drag, startPoint x: 693, startPoint y: 521, endPoint x: 749, endPoint y: 524, distance: 56.1
click at [749, 524] on div "180077023" at bounding box center [721, 518] width 82 height 22
copy div "180077023"
click at [923, 35] on link "Click here to learn more." at bounding box center [784, 44] width 763 height 32
click at [1546, 21] on icon "Close" at bounding box center [1542, 20] width 10 height 10
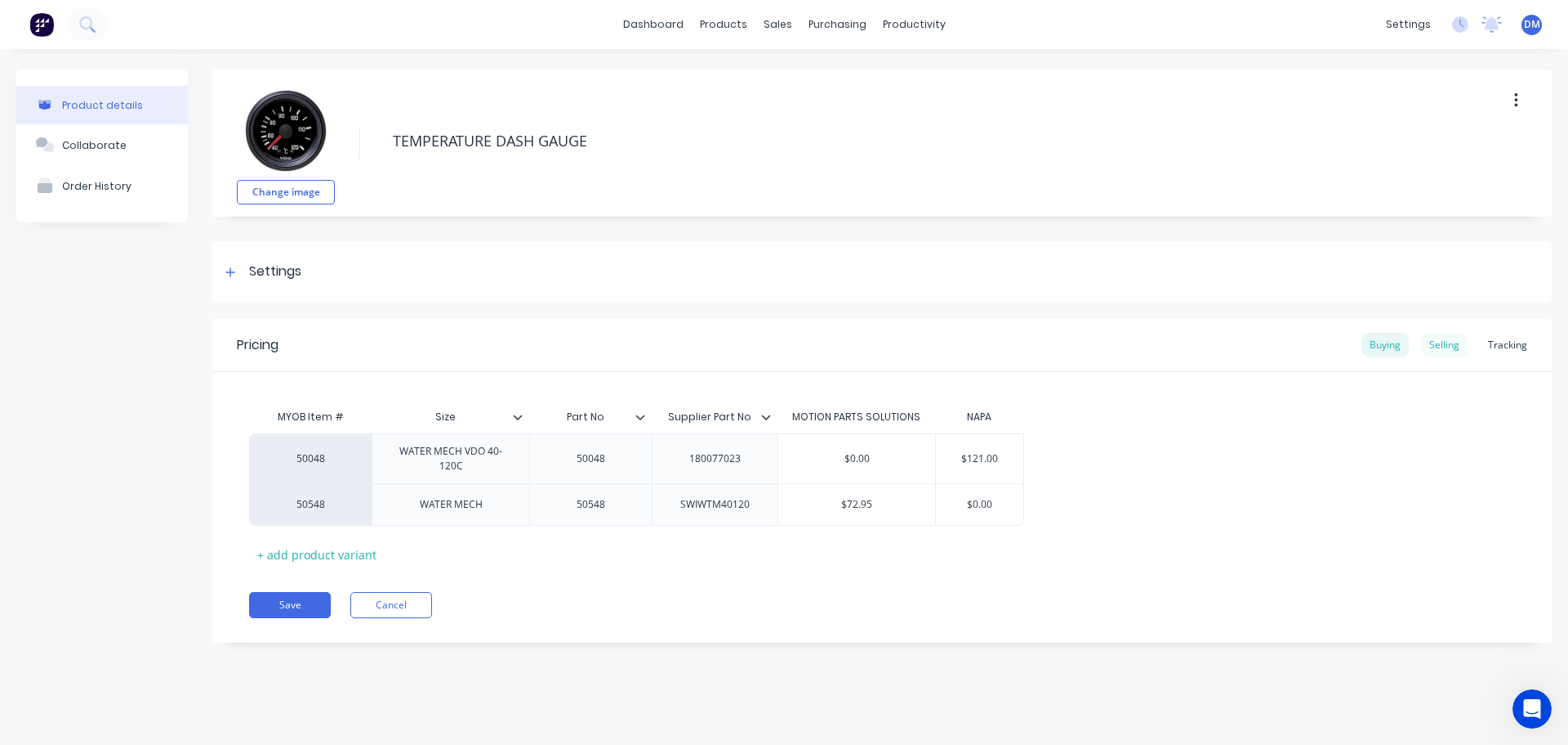
click at [1445, 351] on div "Selling" at bounding box center [1444, 345] width 47 height 24
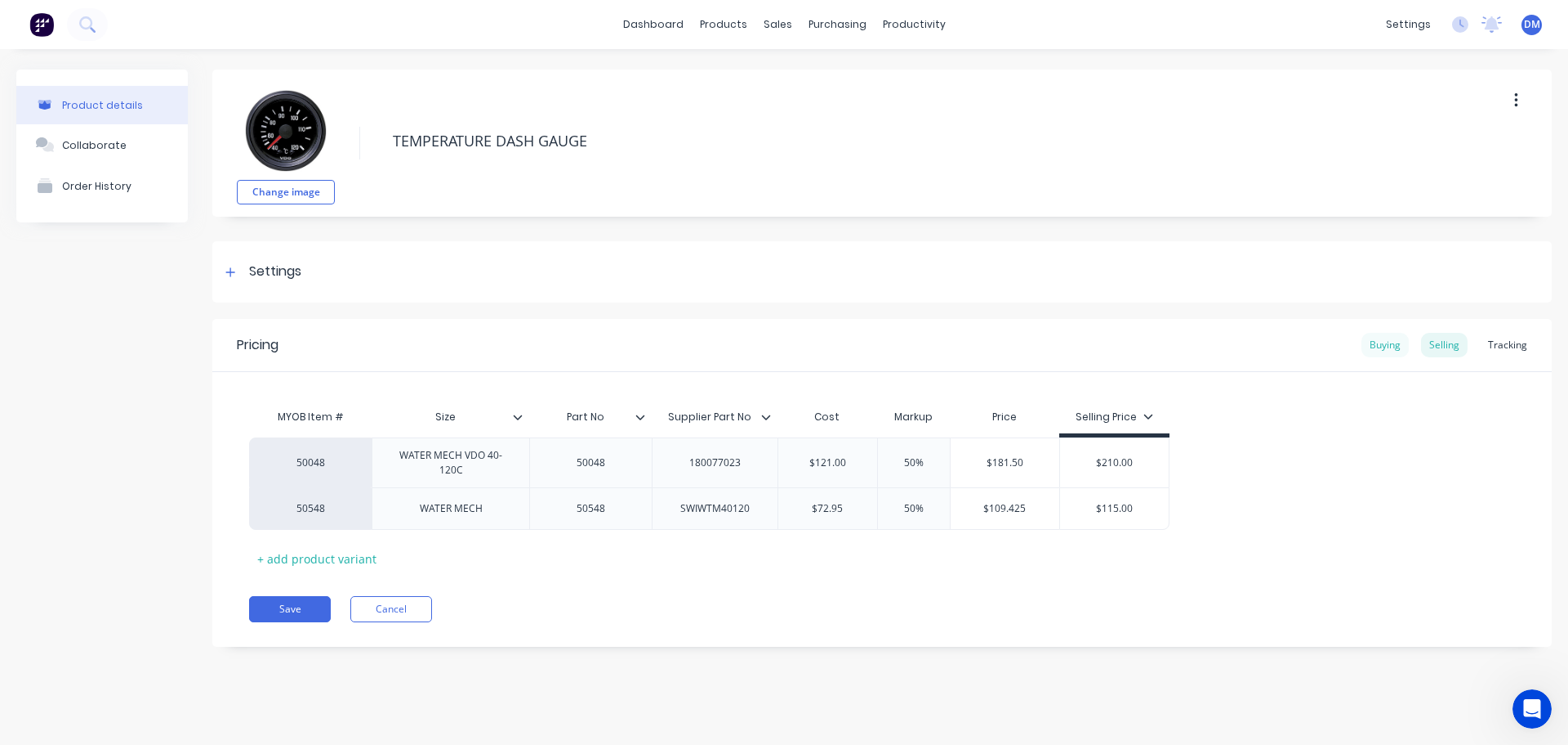
click at [1379, 346] on div "Buying" at bounding box center [1385, 345] width 48 height 24
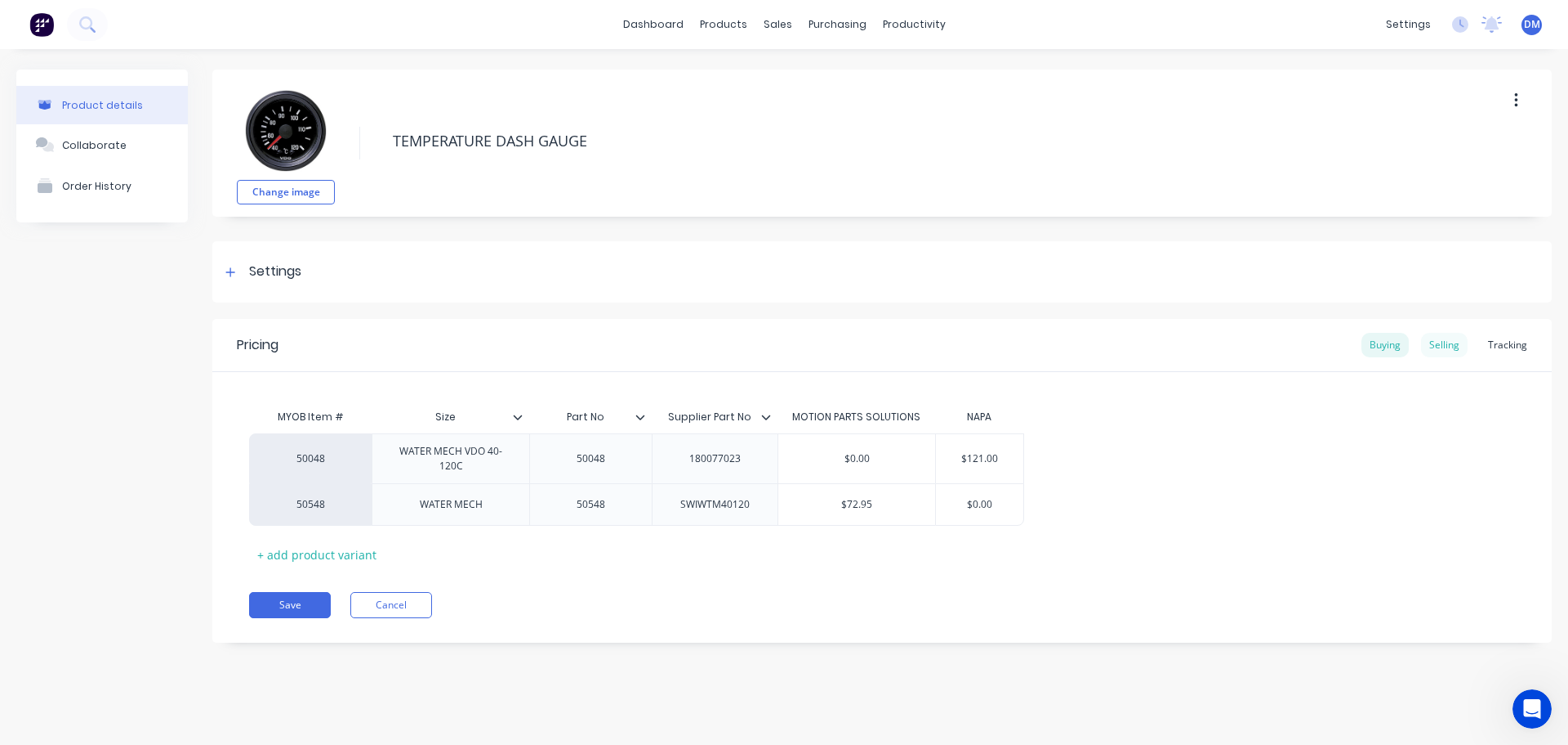
click at [1444, 343] on div "Selling" at bounding box center [1444, 345] width 47 height 24
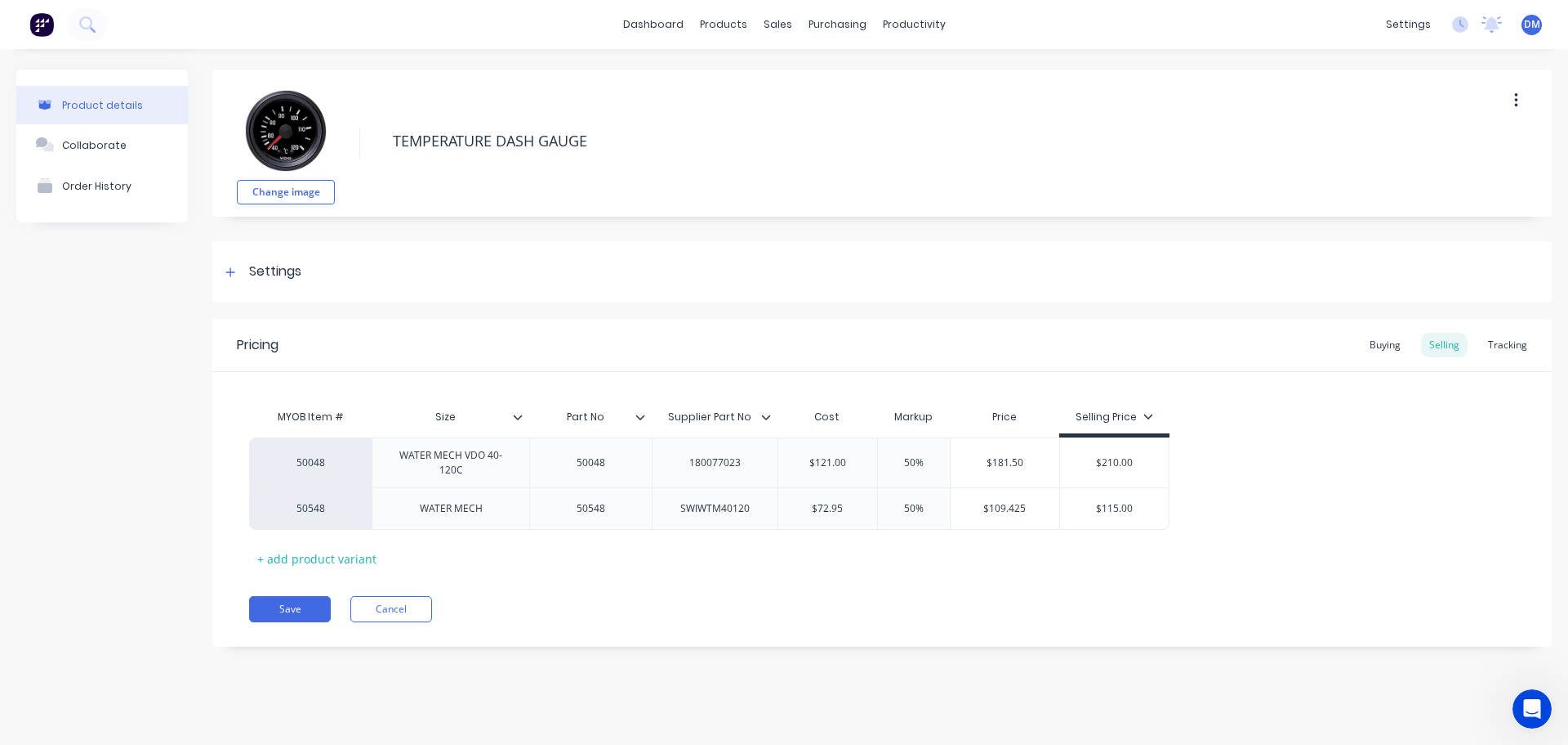
click at [37, 26] on img at bounding box center [41, 24] width 24 height 24
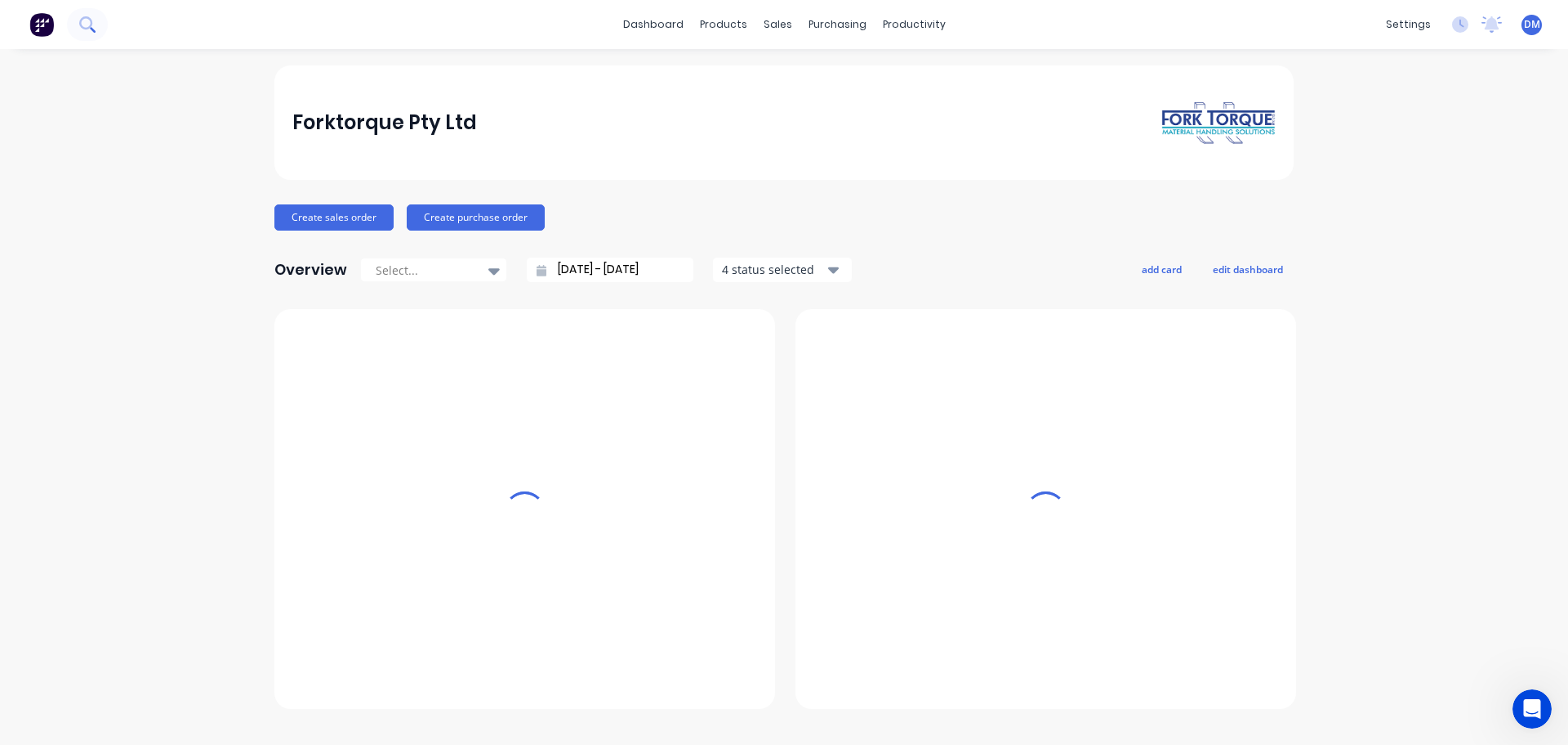
click at [85, 25] on icon at bounding box center [87, 24] width 16 height 16
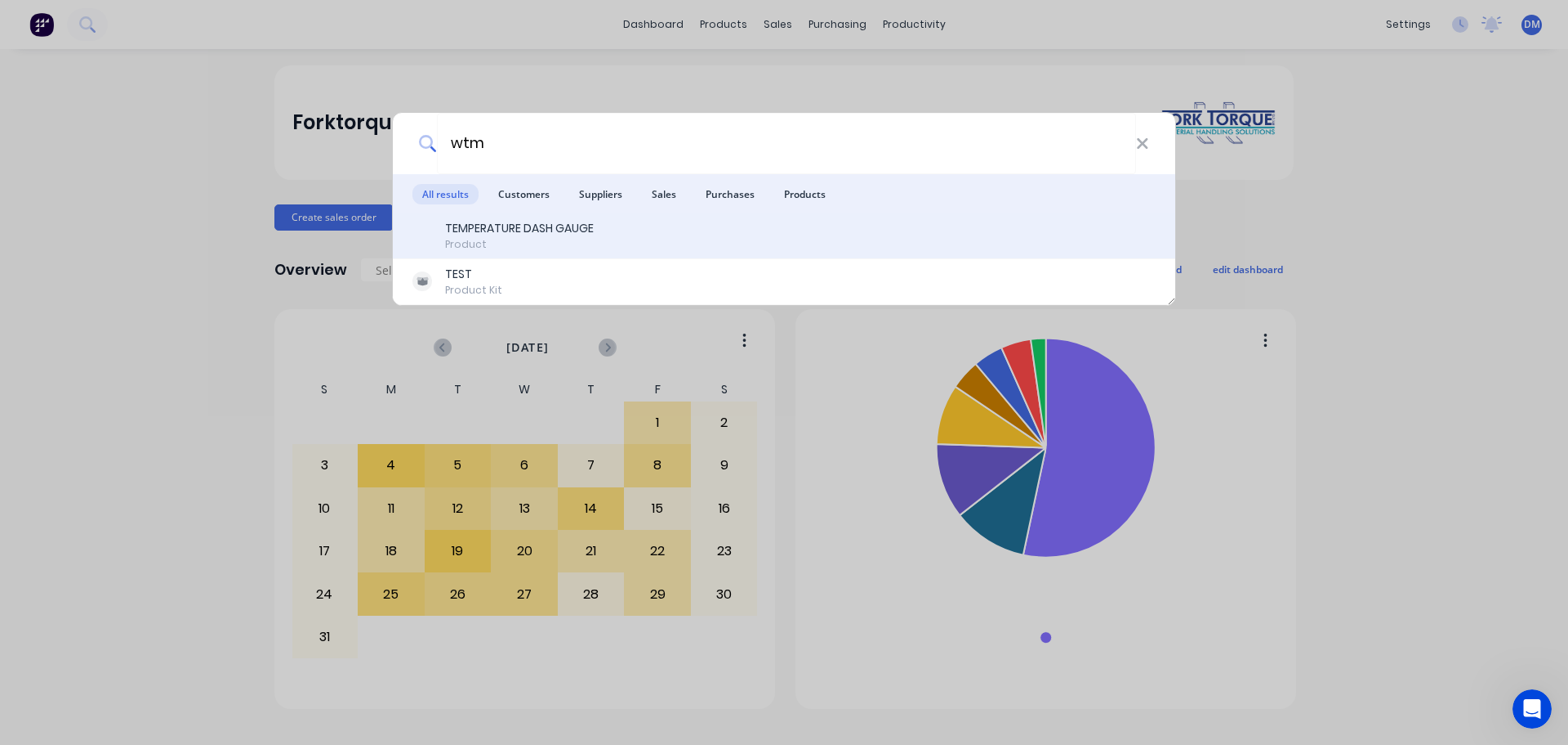
type input "wtm"
click at [572, 232] on div "TEMPERATURE DASH GAUGE" at bounding box center [519, 229] width 149 height 18
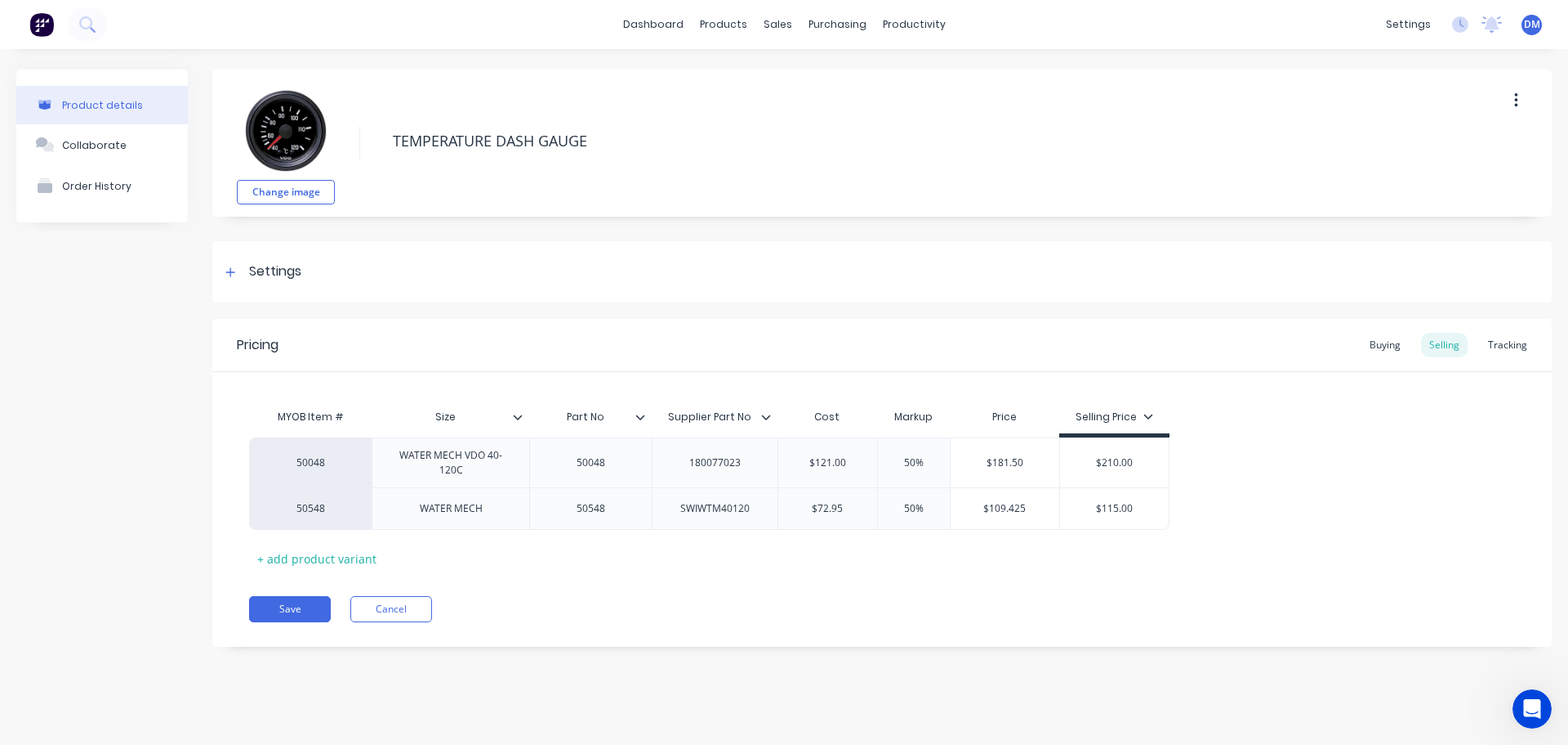
click at [49, 19] on img at bounding box center [41, 24] width 24 height 24
